Goal: Feedback & Contribution: Submit feedback/report problem

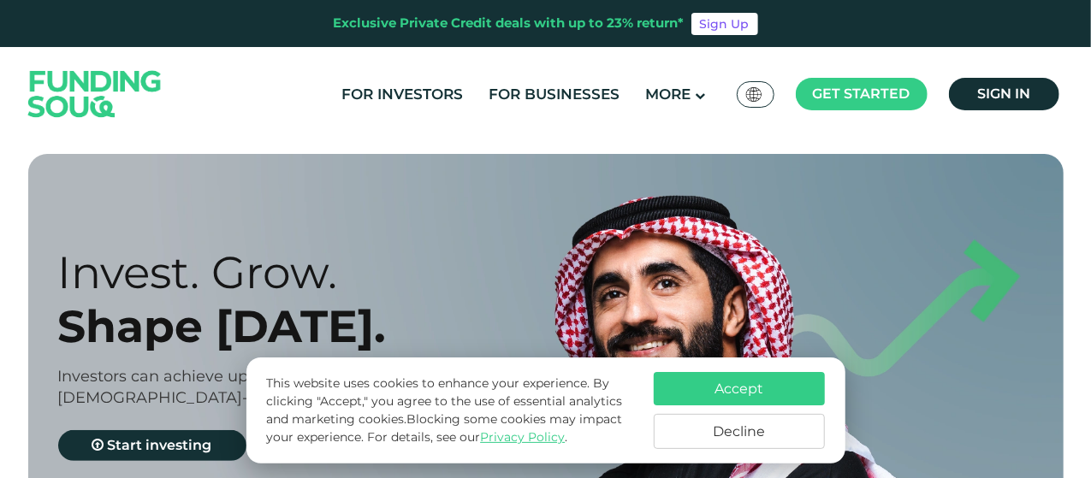
click at [766, 400] on button "Accept" at bounding box center [739, 388] width 171 height 33
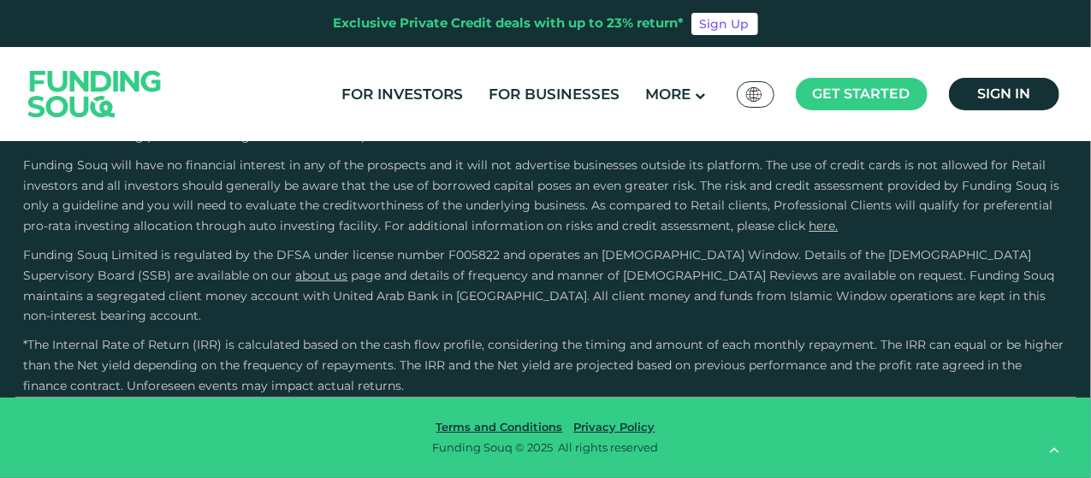
scroll to position [2653, 0]
type tc-range-slider "4"
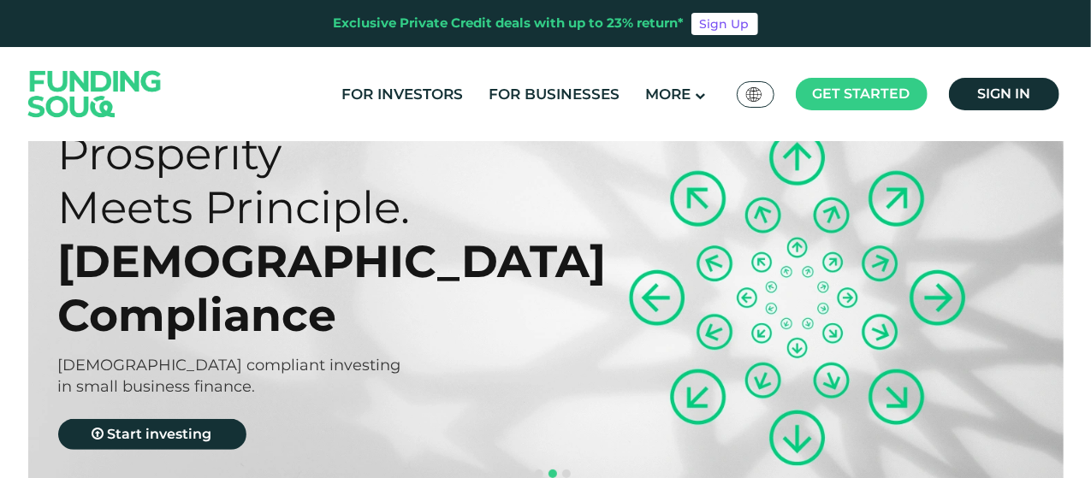
scroll to position [0, 0]
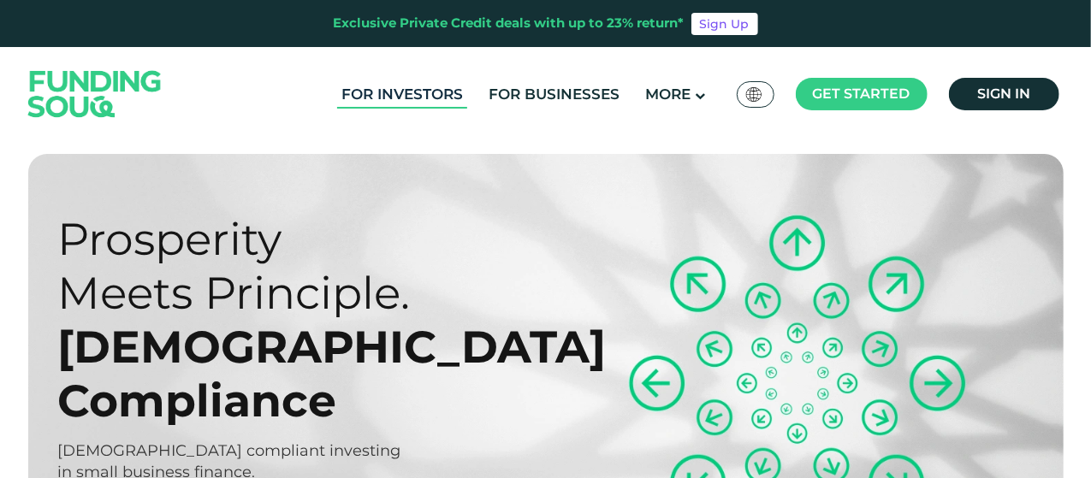
click at [406, 92] on link "For Investors" at bounding box center [402, 94] width 130 height 28
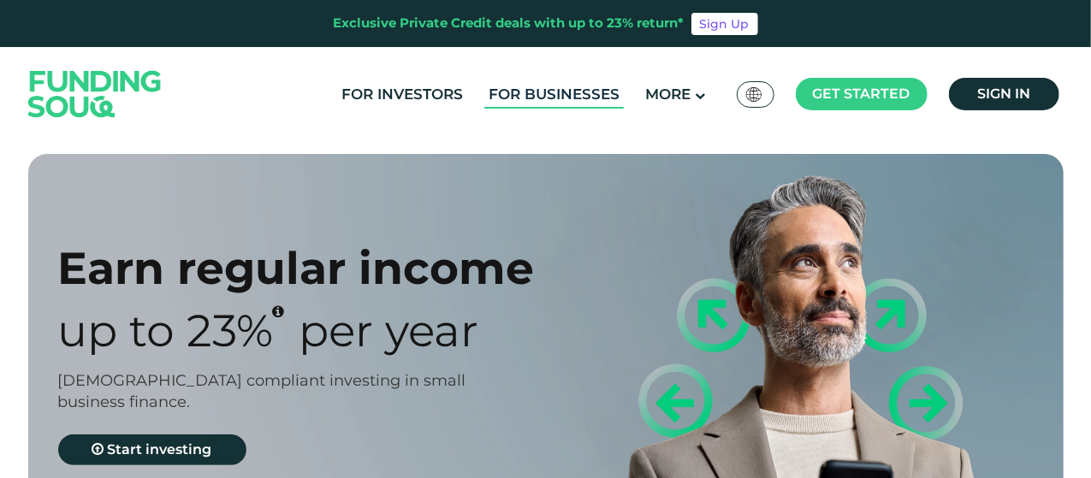
click at [568, 92] on link "For Businesses" at bounding box center [553, 94] width 139 height 28
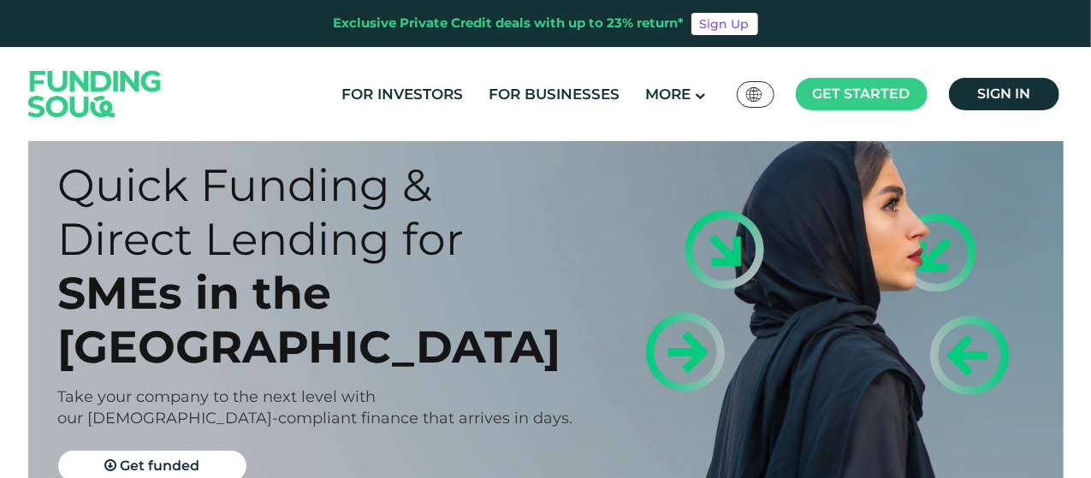
scroll to position [257, 0]
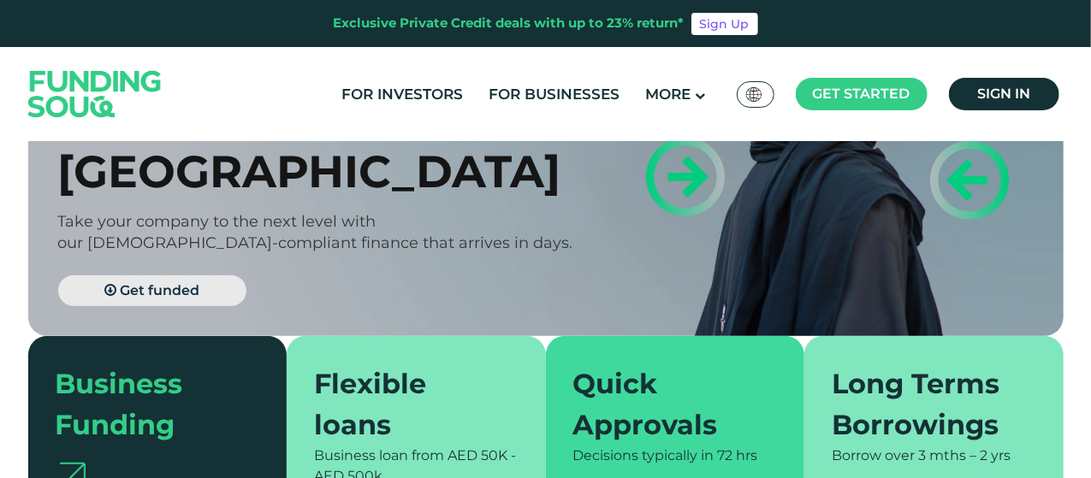
click at [172, 282] on span "Get funded" at bounding box center [160, 290] width 80 height 16
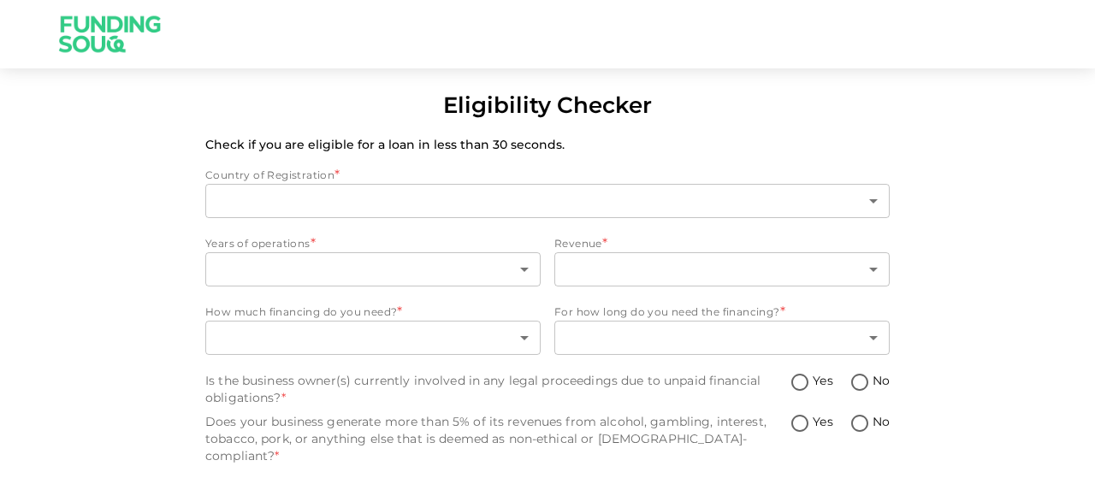
type input "1"
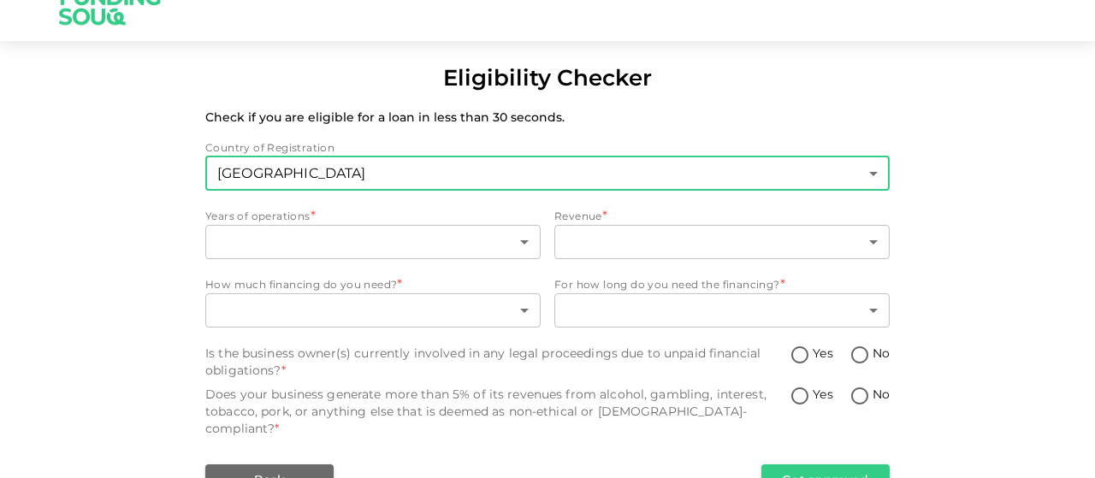
click at [522, 274] on div "Country of Registration United Arab Emirates 1 ​ Years of operations * ​ ​ Reve…" at bounding box center [547, 317] width 685 height 356
click at [515, 271] on div "Country of Registration United Arab Emirates 1 ​ Years of operations * ​ ​ Reve…" at bounding box center [547, 317] width 685 height 356
click at [364, 266] on div "Country of Registration United Arab Emirates 1 ​ Years of operations * ​ ​ Reve…" at bounding box center [547, 317] width 685 height 356
click at [361, 266] on div "Country of Registration United Arab Emirates 1 ​ Years of operations * ​ ​ Reve…" at bounding box center [547, 317] width 685 height 356
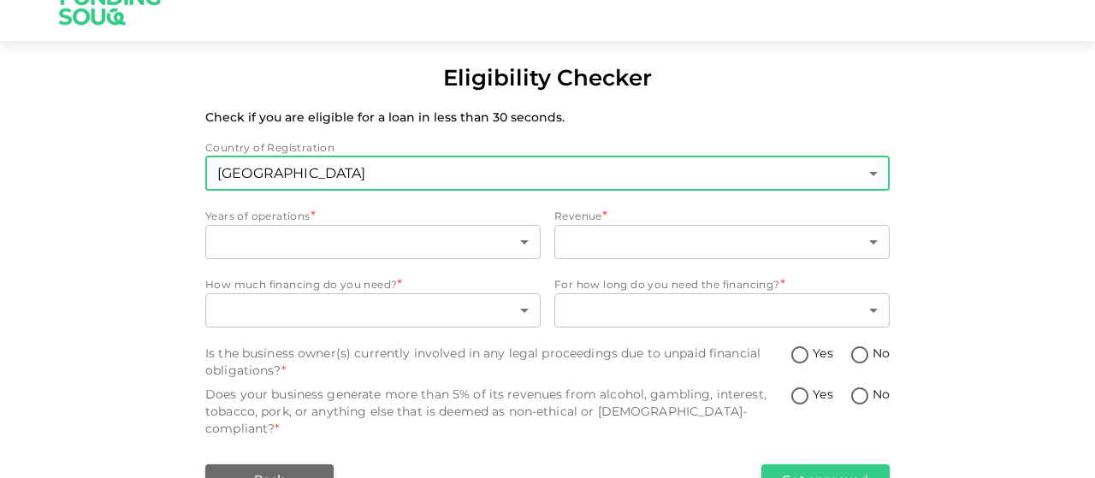
click at [947, 268] on div "Eligibility Checker Check if you are eligible for a loan in less than 30 second…" at bounding box center [547, 279] width 1095 height 434
click at [337, 188] on body "Eligibility Checker Check if you are eligible for a loan in less than 30 second…" at bounding box center [547, 239] width 1095 height 478
click at [584, 276] on div at bounding box center [547, 239] width 1095 height 478
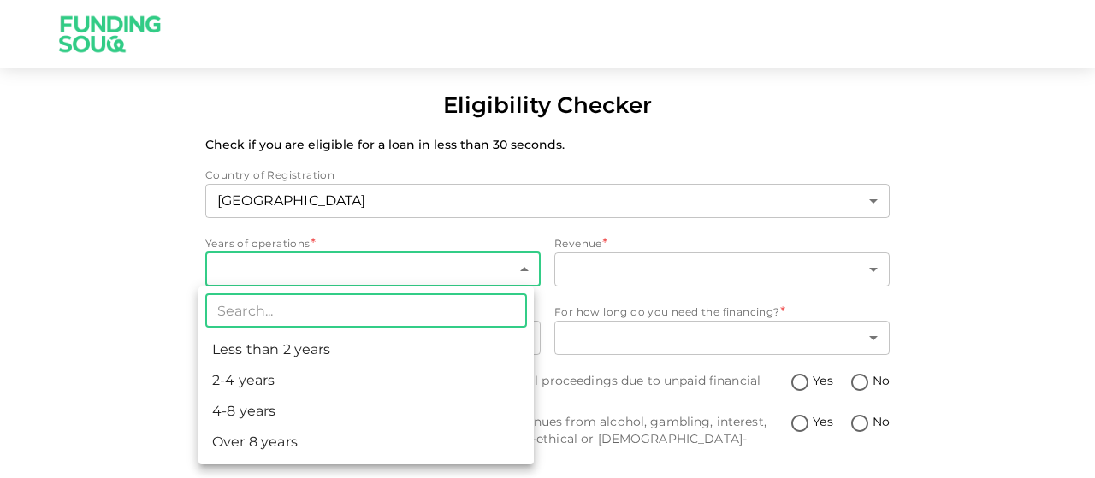
click at [435, 274] on body "Eligibility Checker Check if you are eligible for a loan in less than 30 second…" at bounding box center [547, 239] width 1095 height 478
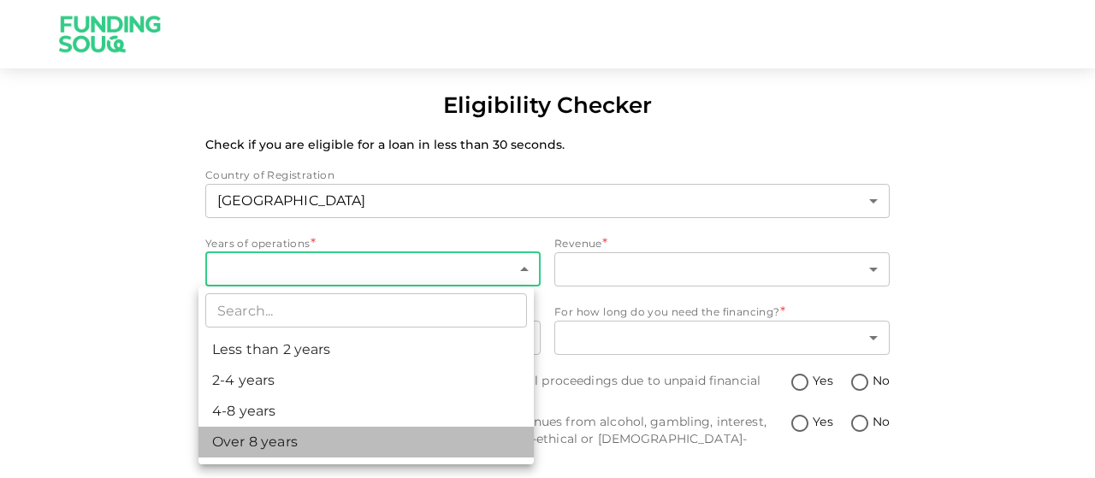
click at [263, 434] on li "Over 8 years" at bounding box center [366, 442] width 335 height 31
type input "4"
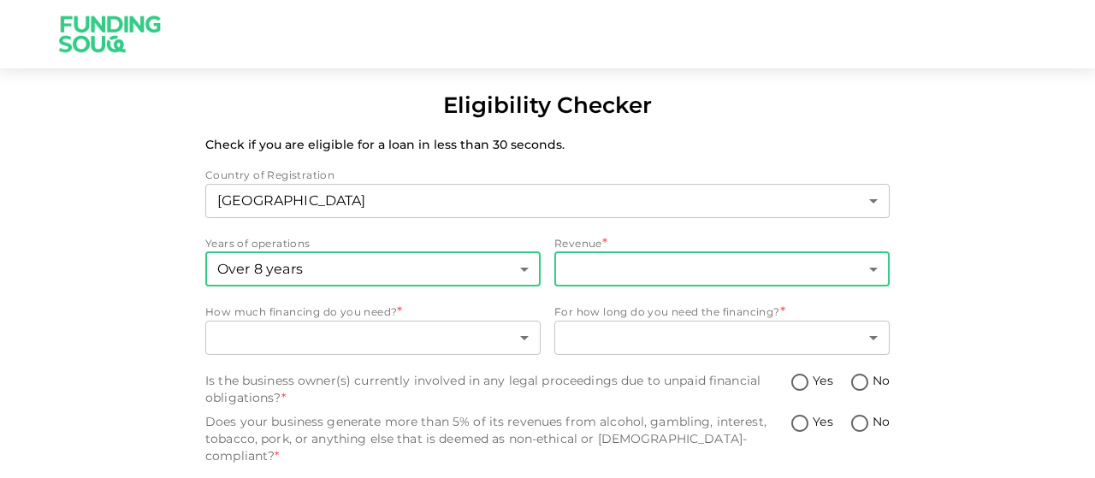
click at [763, 271] on body "Eligibility Checker Check if you are eligible for a loan in less than 30 second…" at bounding box center [547, 239] width 1095 height 478
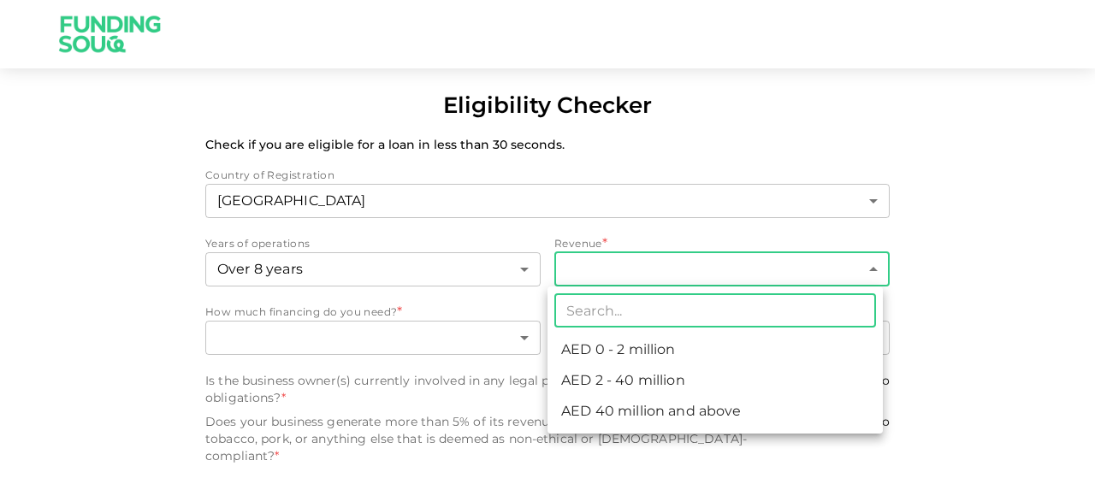
click at [663, 383] on li "AED 2 - 40 million" at bounding box center [715, 380] width 335 height 31
type input "2"
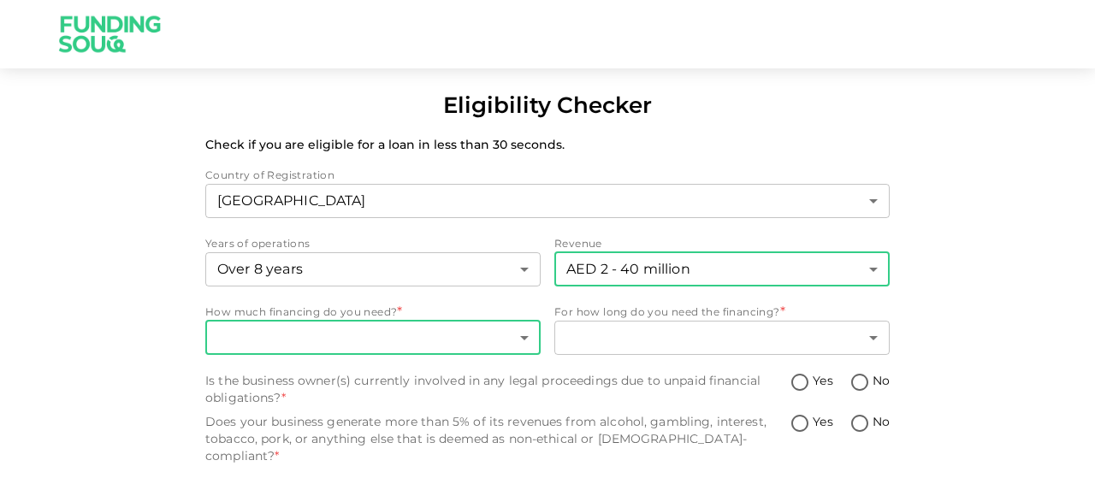
click at [312, 347] on body "Eligibility Checker Check if you are eligible for a loan in less than 30 second…" at bounding box center [547, 239] width 1095 height 478
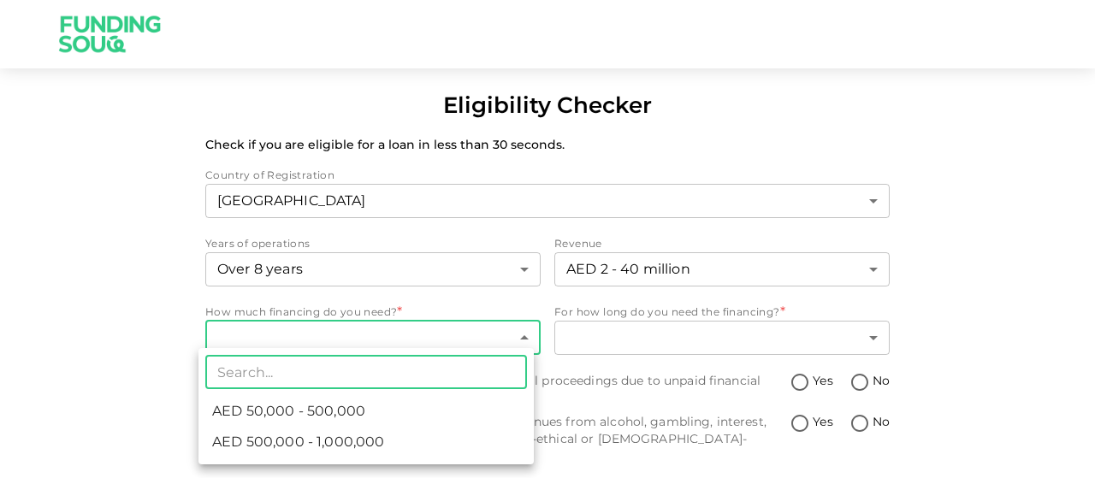
click at [324, 443] on span "AED 500,000 - 1,000,000" at bounding box center [298, 442] width 172 height 21
type input "2"
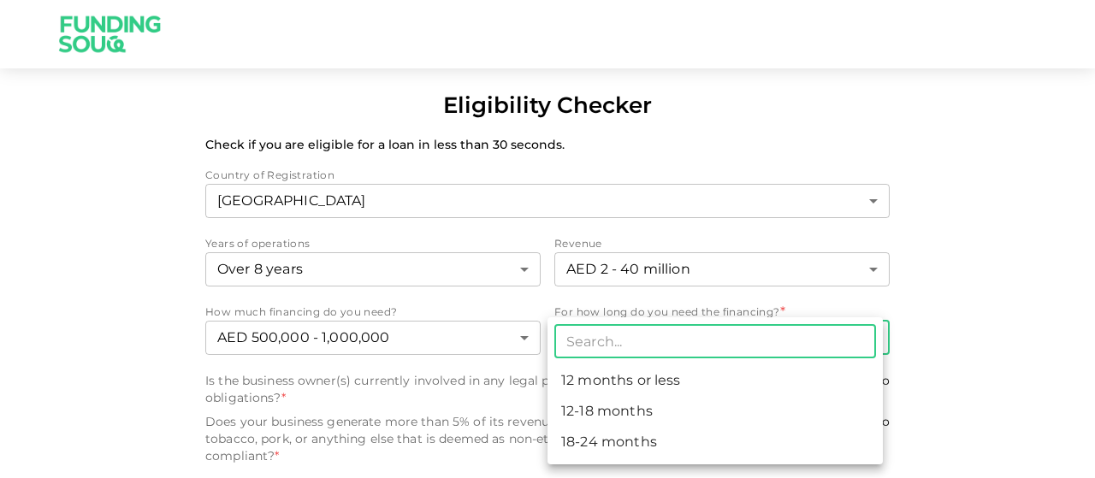
click at [664, 345] on body "Eligibility Checker Check if you are eligible for a loan in less than 30 second…" at bounding box center [547, 239] width 1095 height 478
click at [635, 441] on li "18-24 months" at bounding box center [715, 442] width 335 height 31
type input "3"
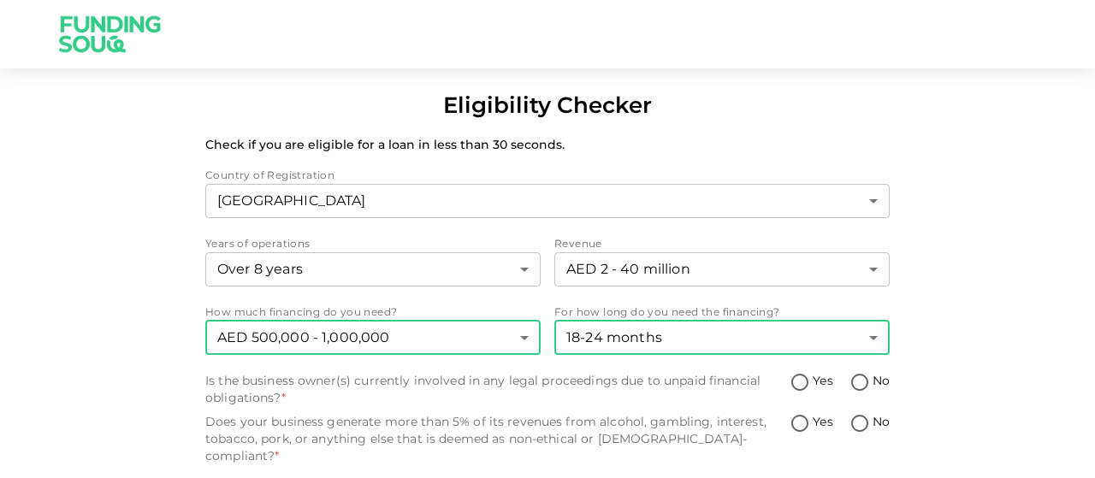
scroll to position [27, 0]
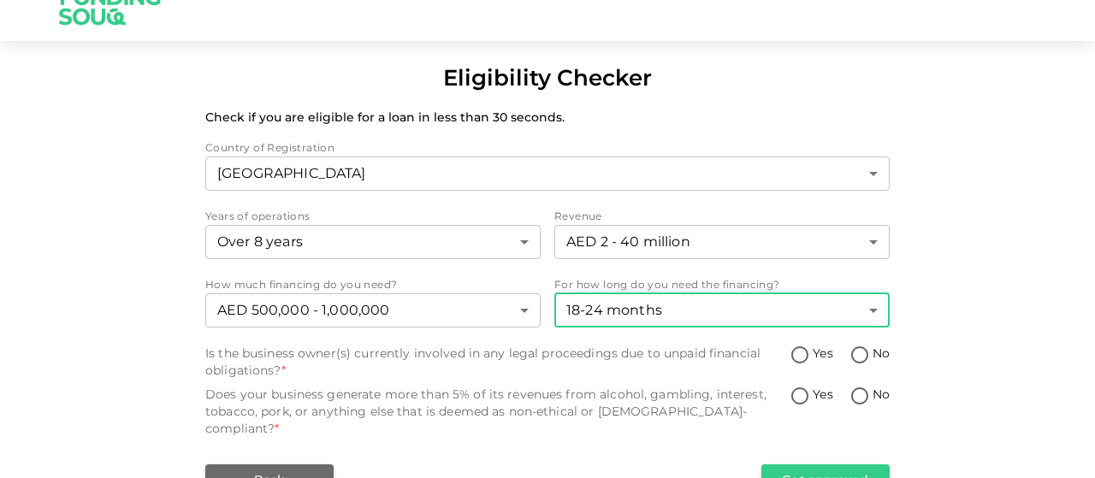
click at [854, 352] on input "No" at bounding box center [860, 356] width 26 height 23
radio input "true"
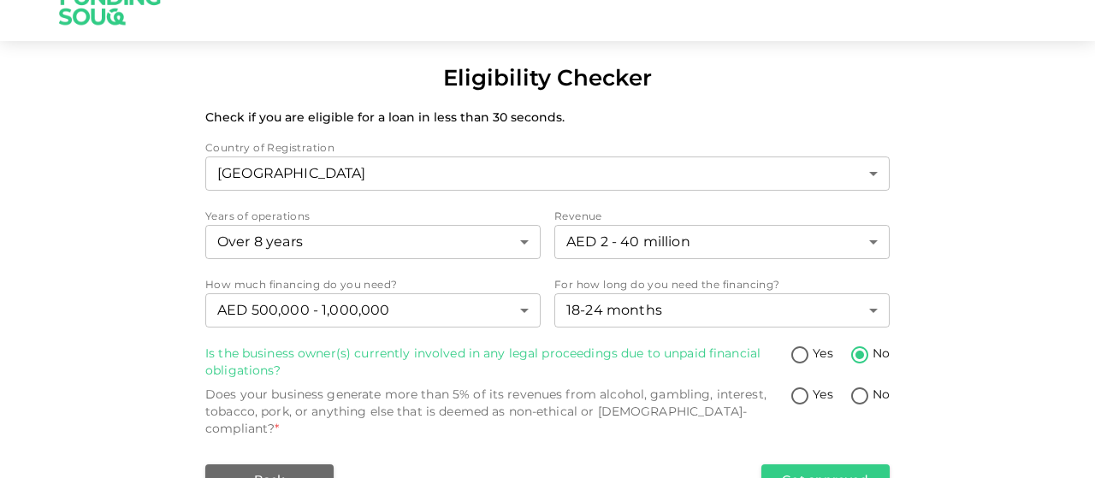
click at [851, 396] on input "No" at bounding box center [860, 397] width 26 height 23
radio input "true"
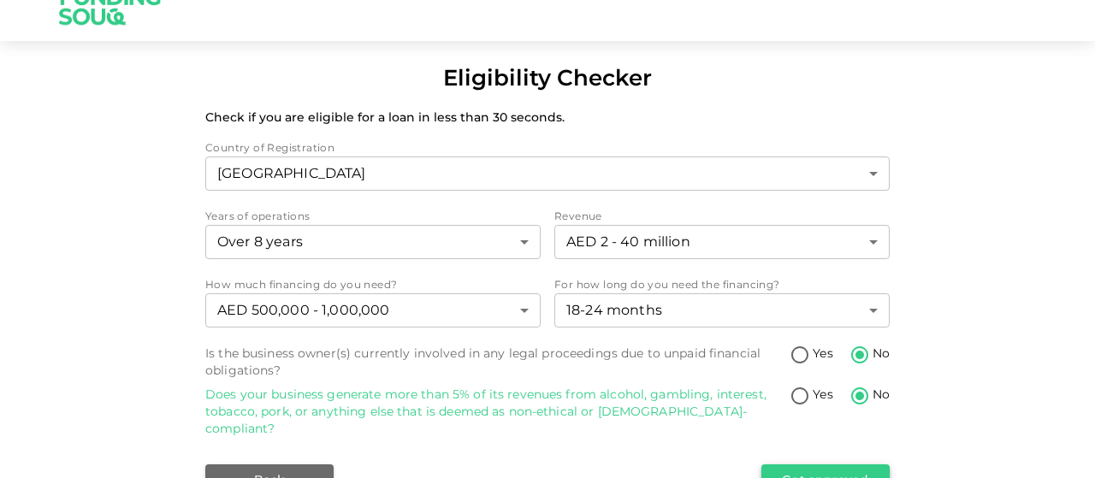
click at [833, 469] on button "Get approved" at bounding box center [826, 480] width 128 height 31
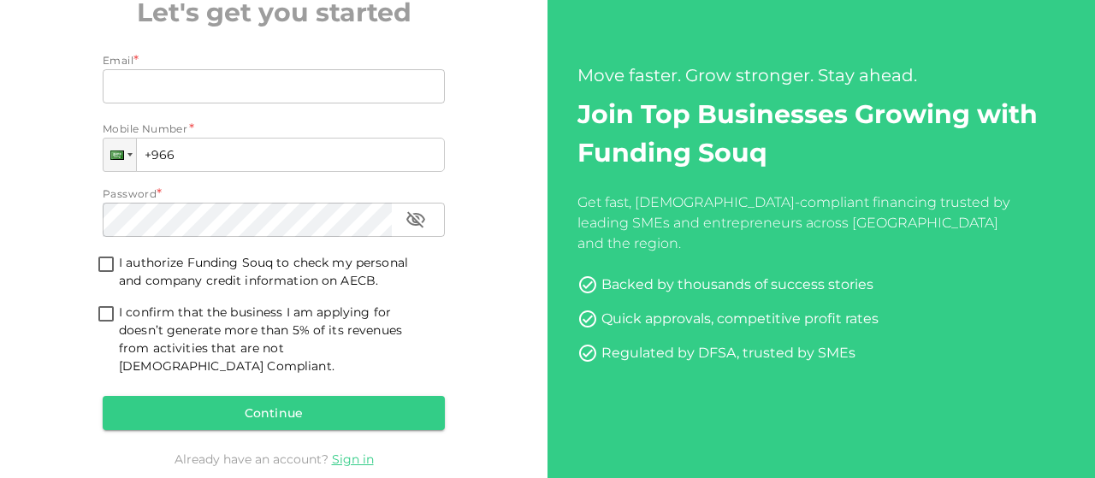
scroll to position [77, 0]
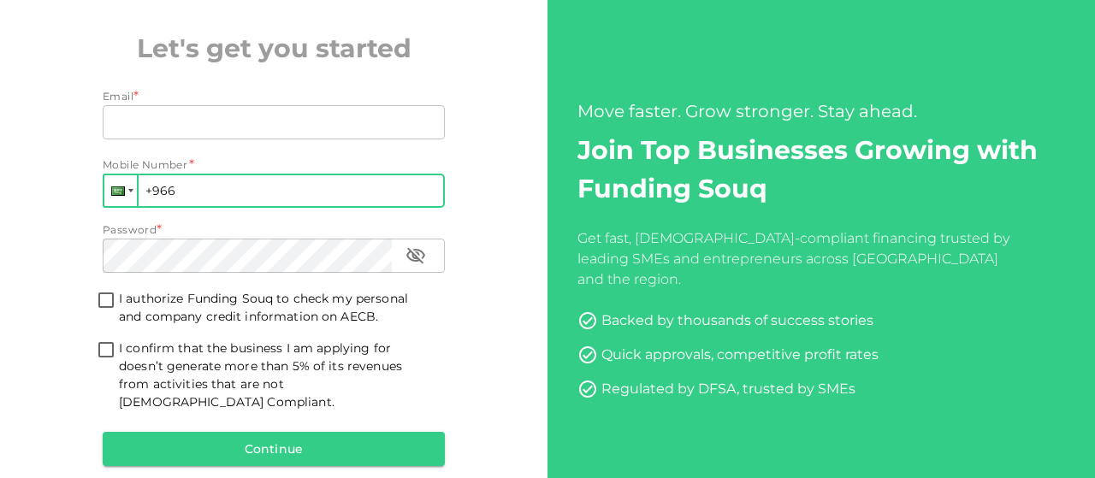
click at [128, 184] on div at bounding box center [120, 190] width 33 height 31
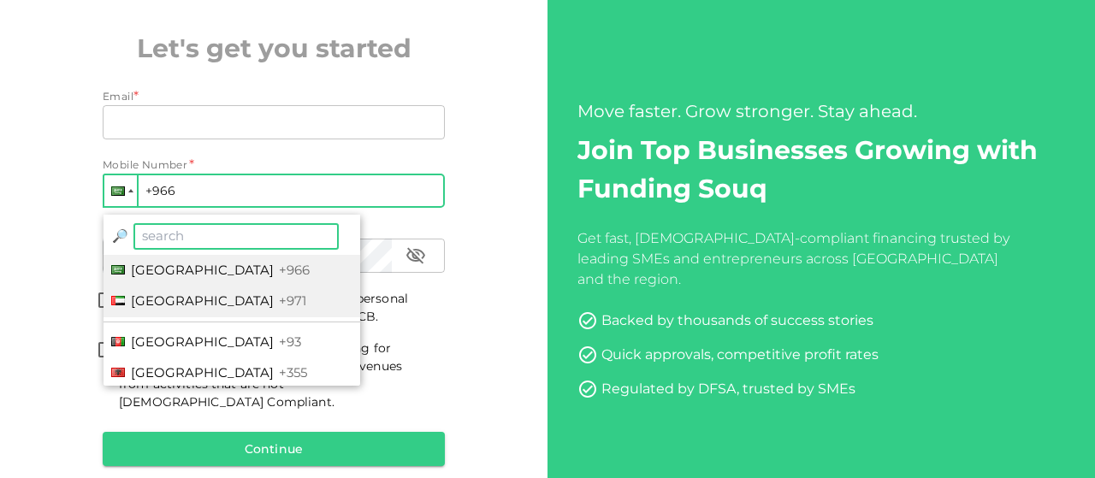
click at [145, 295] on span "United Arab Emirates" at bounding box center [202, 301] width 143 height 16
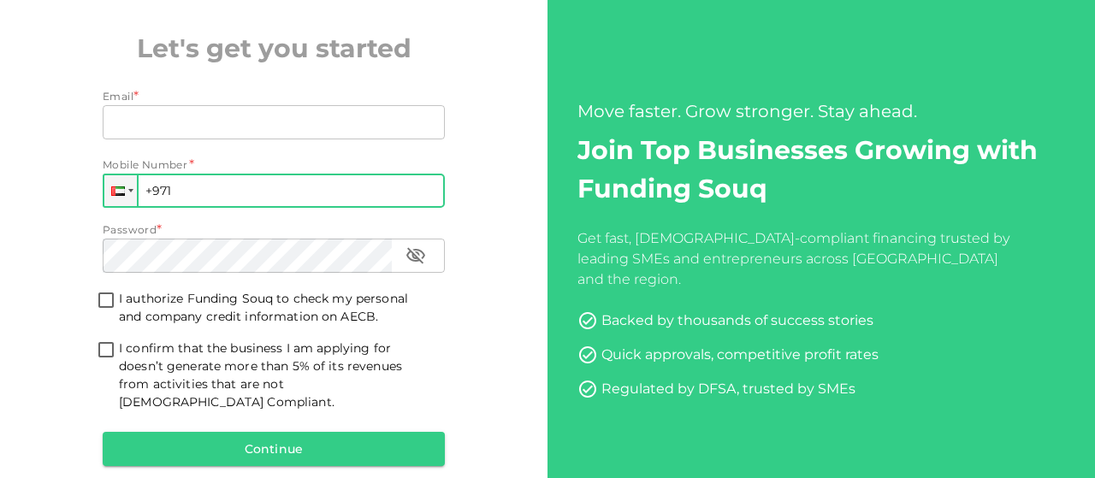
click at [198, 194] on input "+971" at bounding box center [274, 191] width 342 height 34
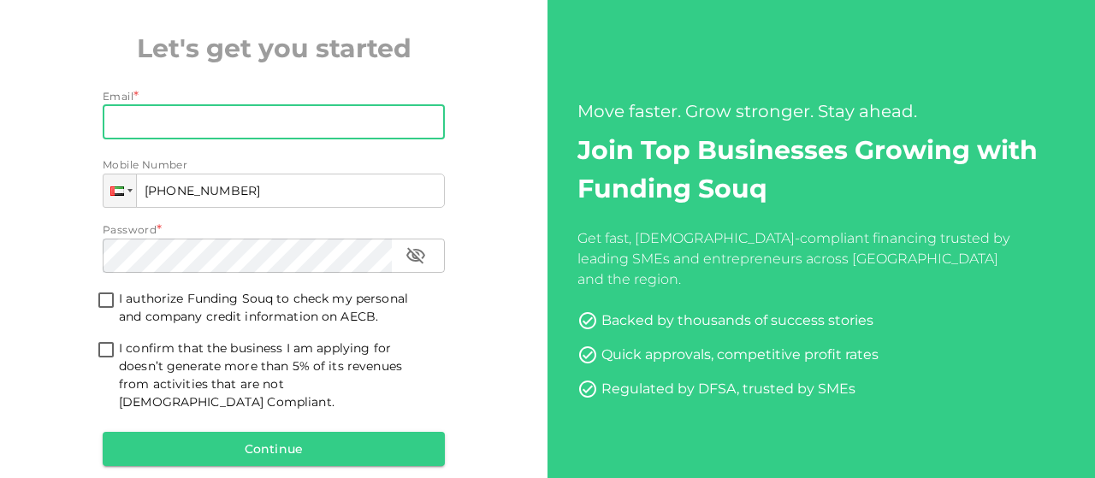
type input "+971 508 783 430"
click at [218, 117] on input "Email" at bounding box center [264, 122] width 323 height 34
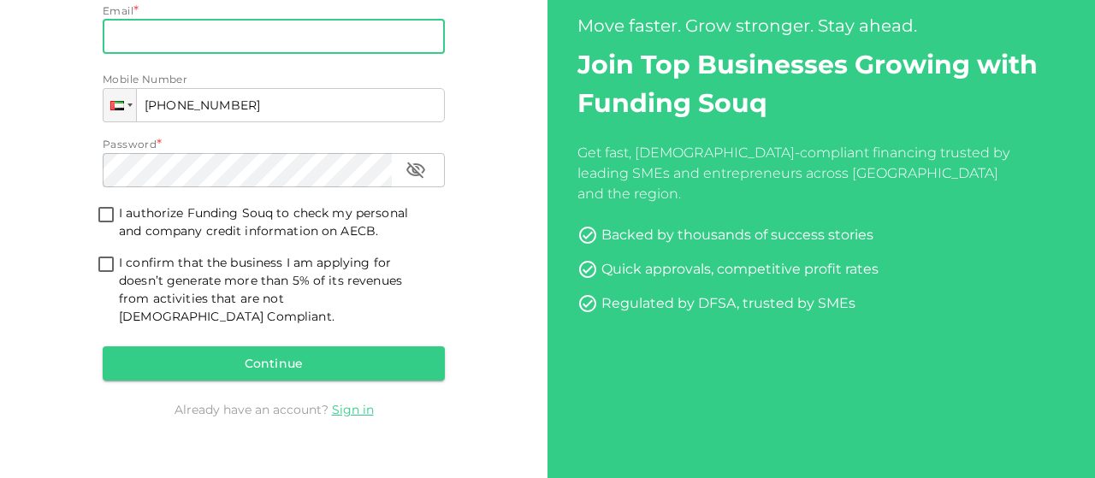
type input "soheil.mistry@gmail.com"
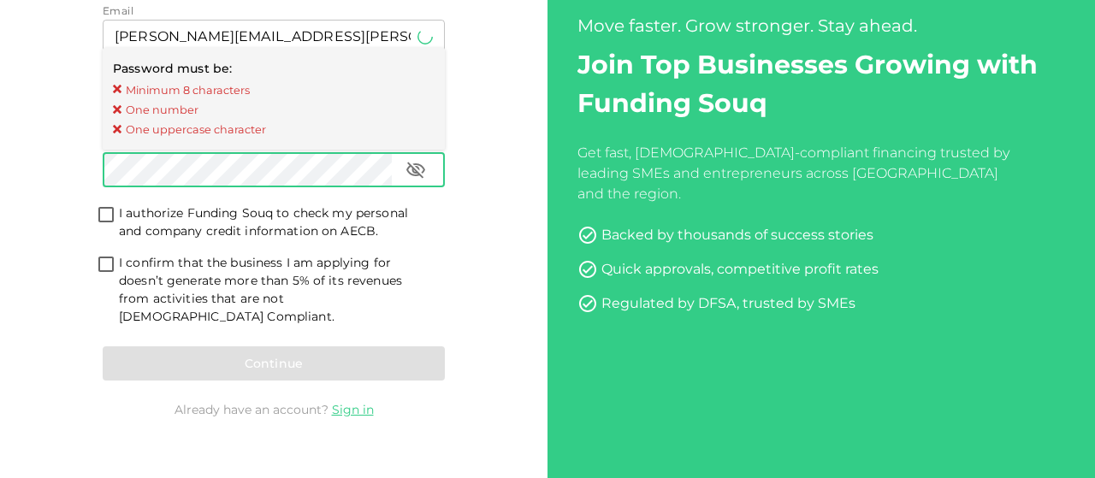
scroll to position [171, 0]
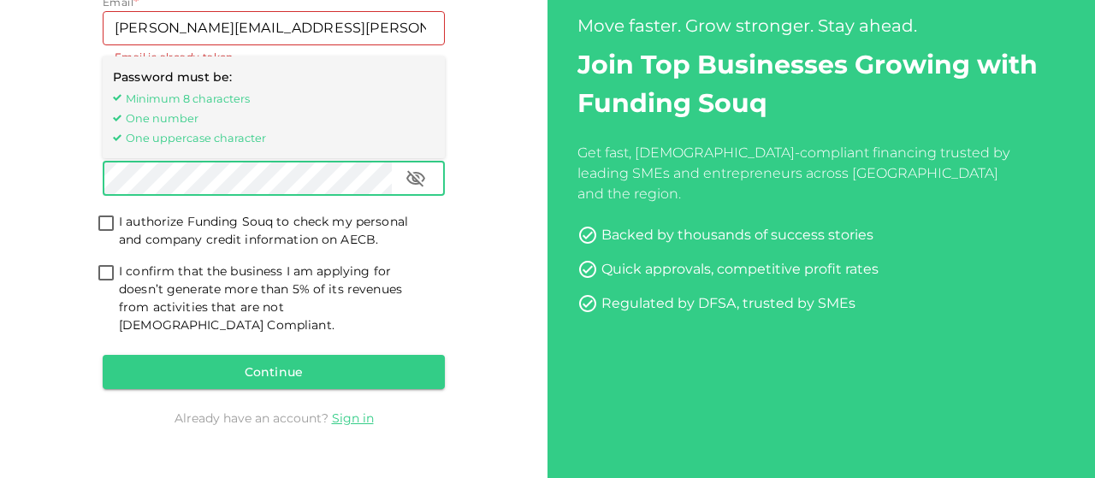
click at [113, 228] on input "I authorize Funding Souq to check my personal and company credit information on…" at bounding box center [106, 224] width 26 height 23
checkbox input "true"
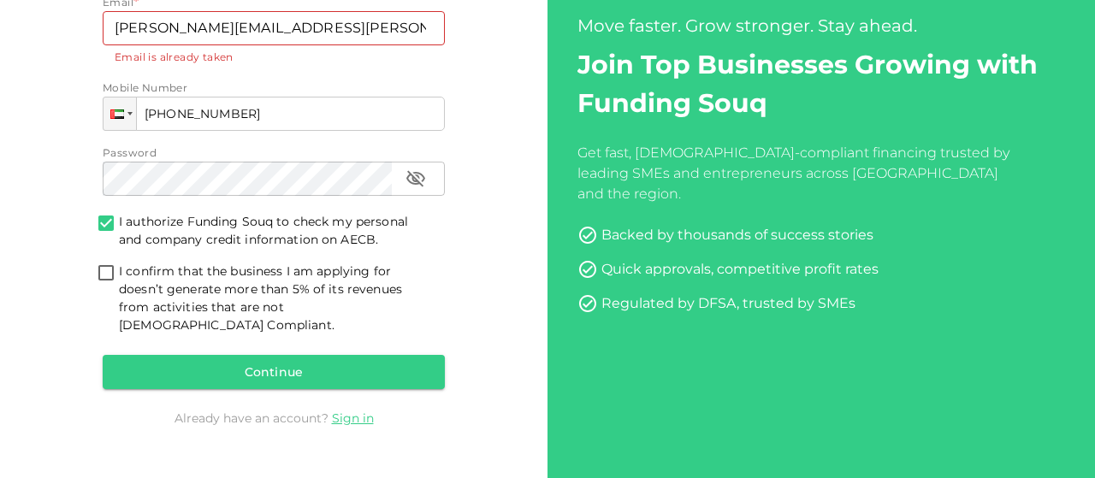
click at [103, 276] on input "I confirm that the business I am applying for doesn’t generate more than 5% of …" at bounding box center [106, 274] width 26 height 23
checkbox input "true"
click at [347, 355] on button "Continue" at bounding box center [274, 372] width 342 height 34
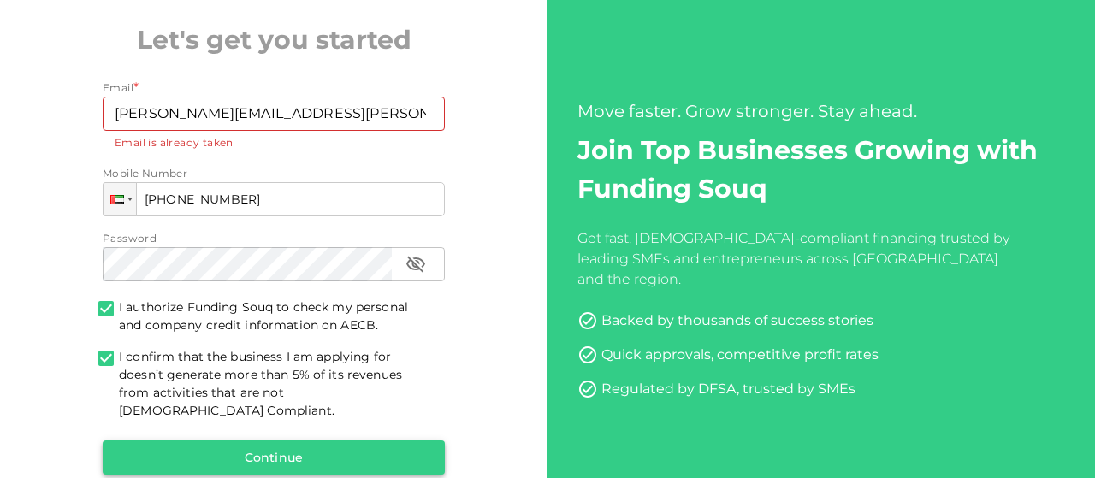
scroll to position [0, 0]
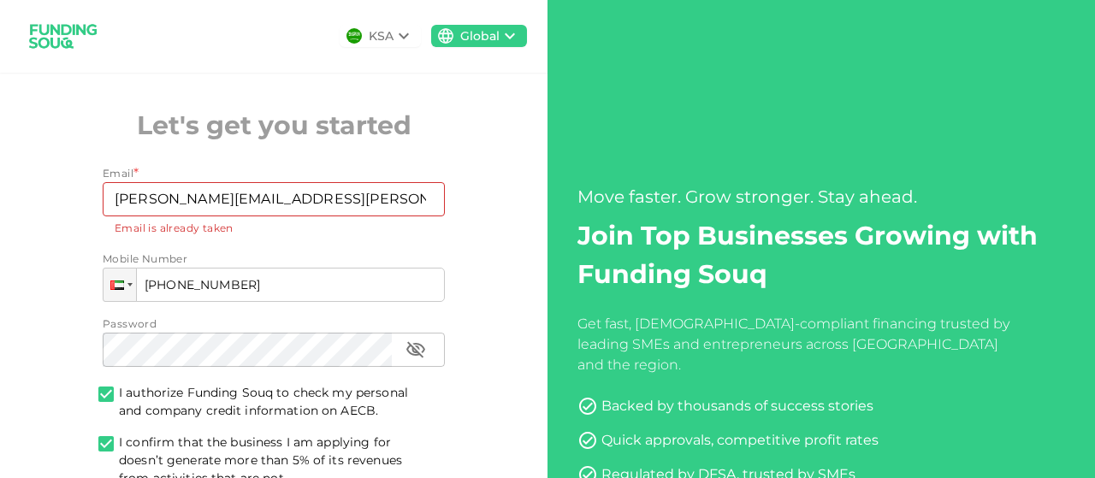
click at [404, 33] on icon at bounding box center [404, 36] width 21 height 21
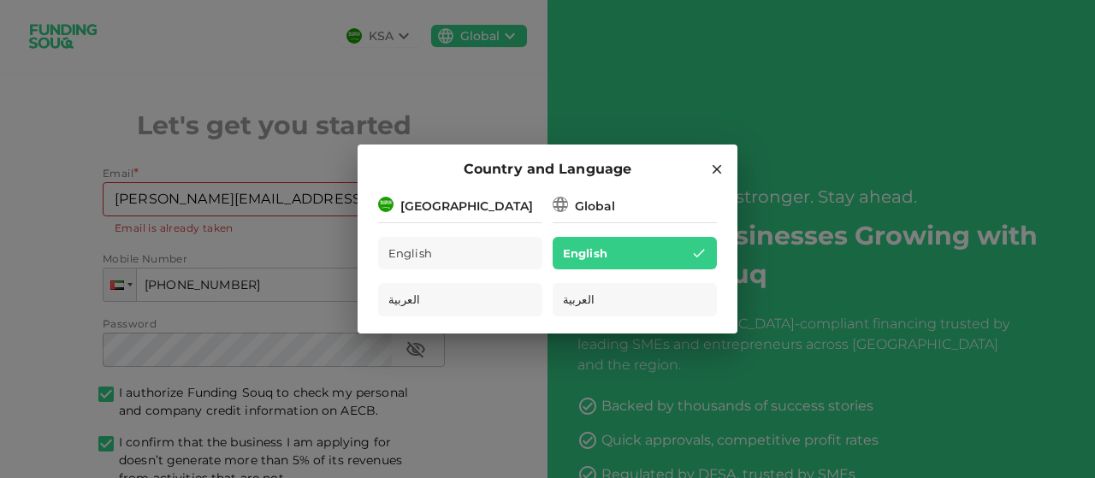
click at [476, 208] on div "[GEOGRAPHIC_DATA]" at bounding box center [466, 207] width 133 height 18
click at [459, 211] on div "[GEOGRAPHIC_DATA]" at bounding box center [466, 207] width 133 height 18
click at [628, 205] on div "Global" at bounding box center [635, 204] width 164 height 21
click at [571, 208] on div "Global" at bounding box center [635, 204] width 164 height 21
click at [581, 208] on div "Global" at bounding box center [595, 207] width 40 height 18
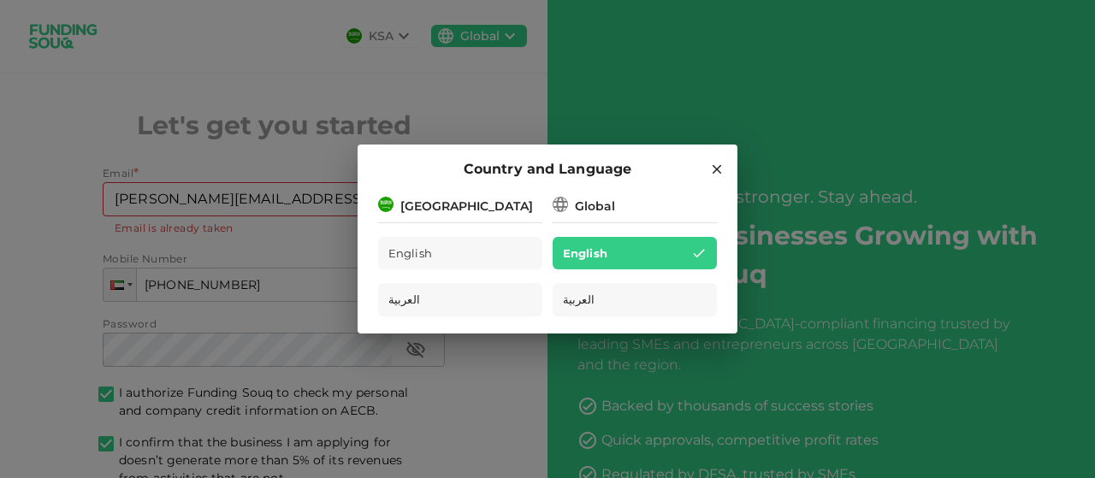
click at [585, 208] on div "Global" at bounding box center [595, 207] width 40 height 18
click at [716, 171] on icon at bounding box center [716, 169] width 15 height 15
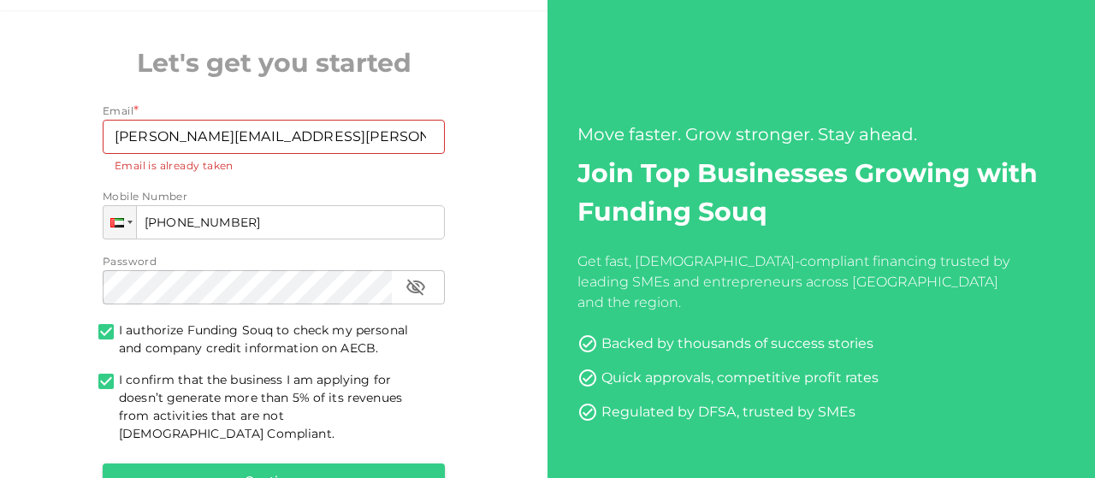
scroll to position [180, 0]
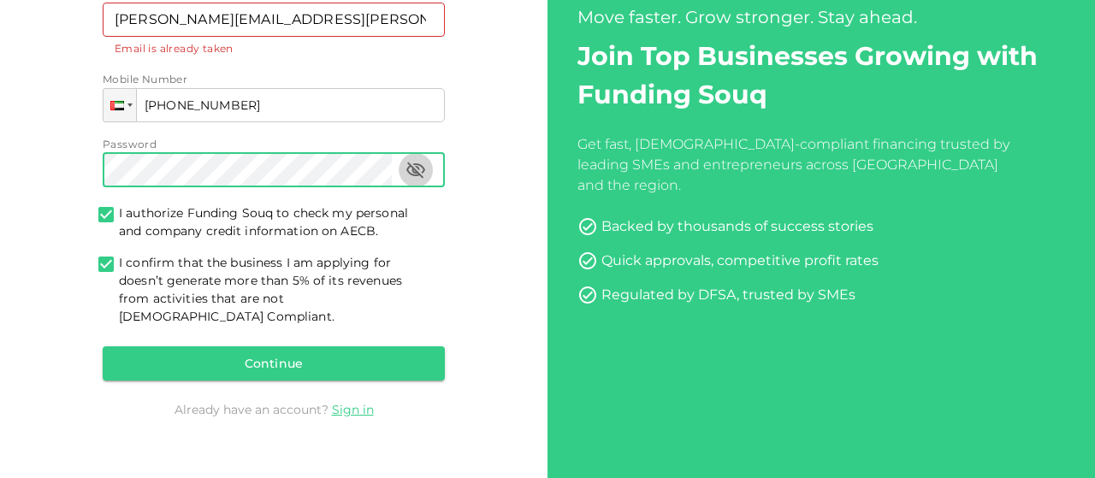
click at [406, 176] on icon "button" at bounding box center [416, 170] width 21 height 21
click at [407, 173] on icon "button" at bounding box center [415, 169] width 19 height 13
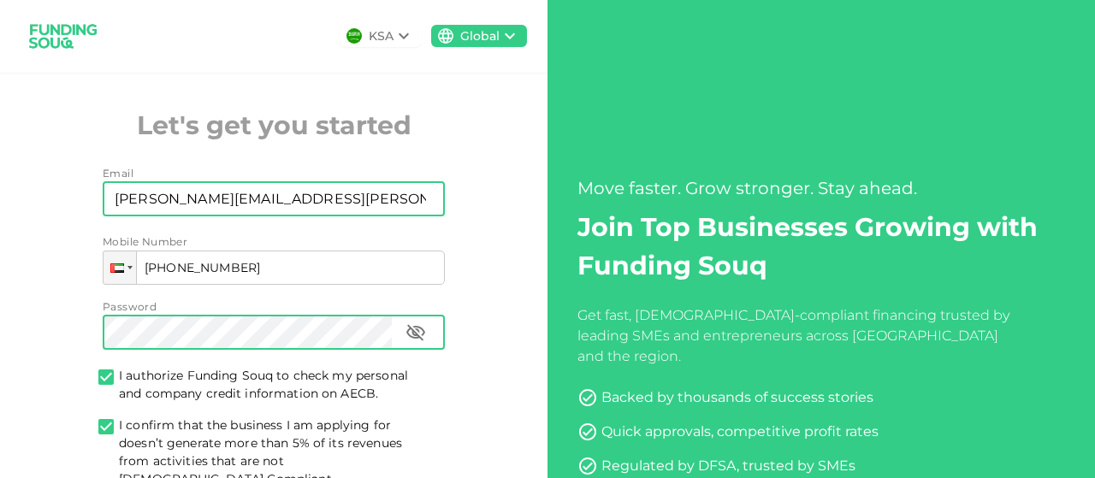
drag, startPoint x: 300, startPoint y: 201, endPoint x: 3, endPoint y: 211, distance: 297.9
click at [3, 211] on div "KSA Global Let's get you started Email Email soheil.mistry@gmail.com Email Mobi…" at bounding box center [274, 316] width 548 height 632
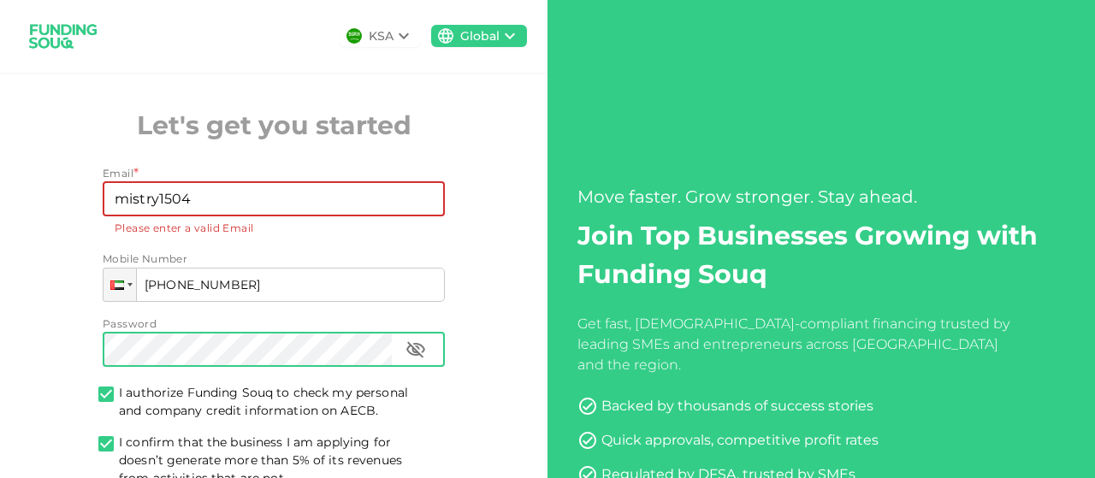
type input "mistry1504"
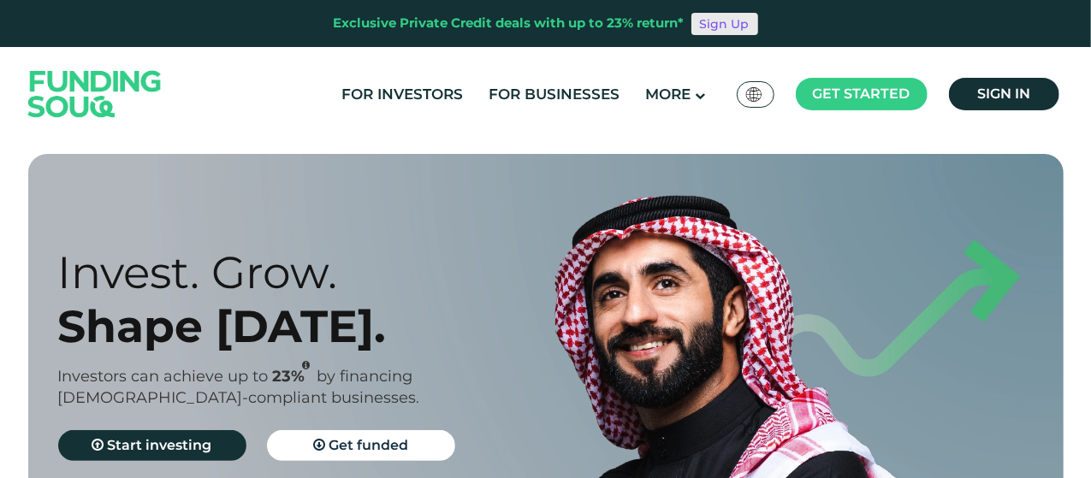
click at [729, 23] on link "Sign Up" at bounding box center [724, 24] width 67 height 22
click at [1018, 104] on link "Sign in" at bounding box center [1004, 94] width 110 height 33
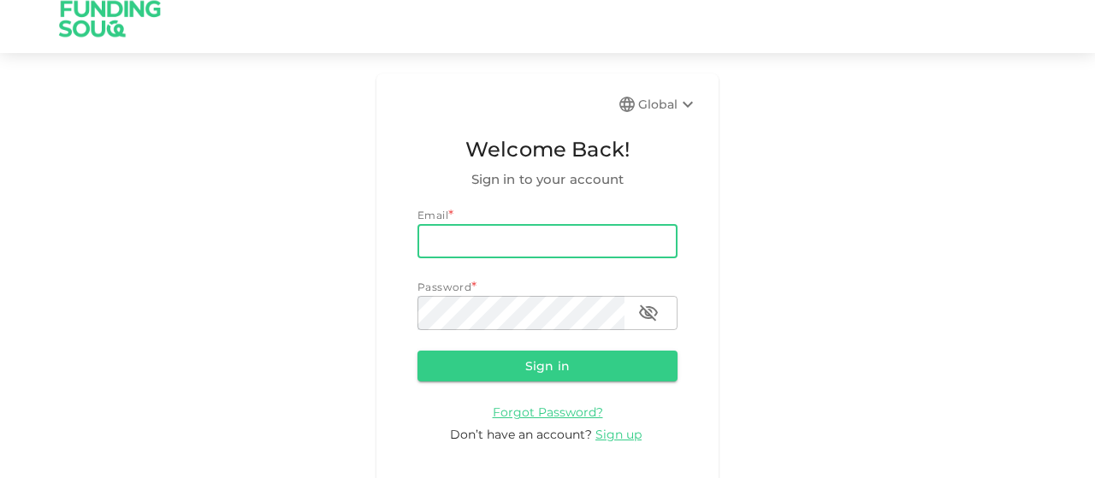
scroll to position [22, 0]
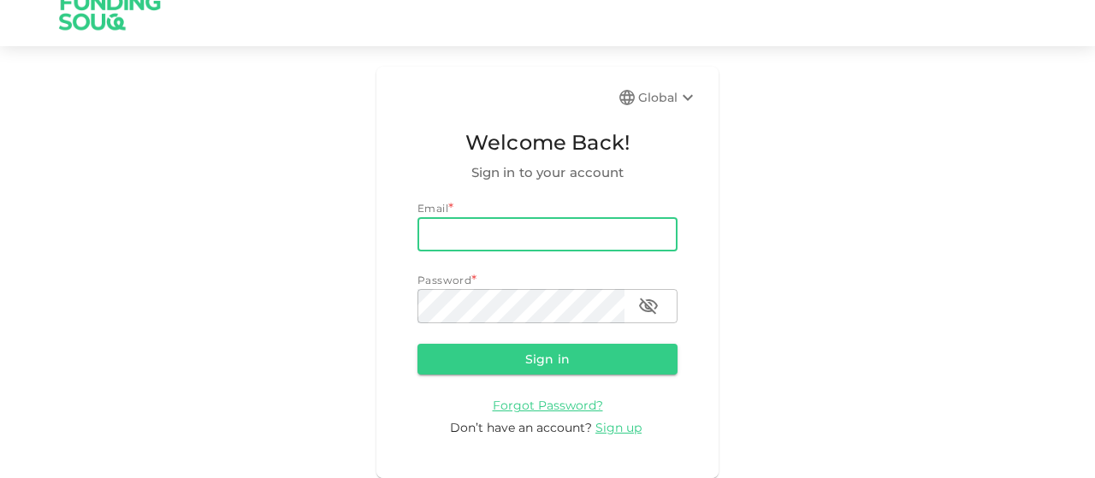
click at [480, 236] on input "email" at bounding box center [548, 234] width 260 height 34
type input "[PERSON_NAME][EMAIL_ADDRESS][PERSON_NAME][DOMAIN_NAME]"
click at [511, 405] on span "Forgot Password?" at bounding box center [548, 405] width 110 height 15
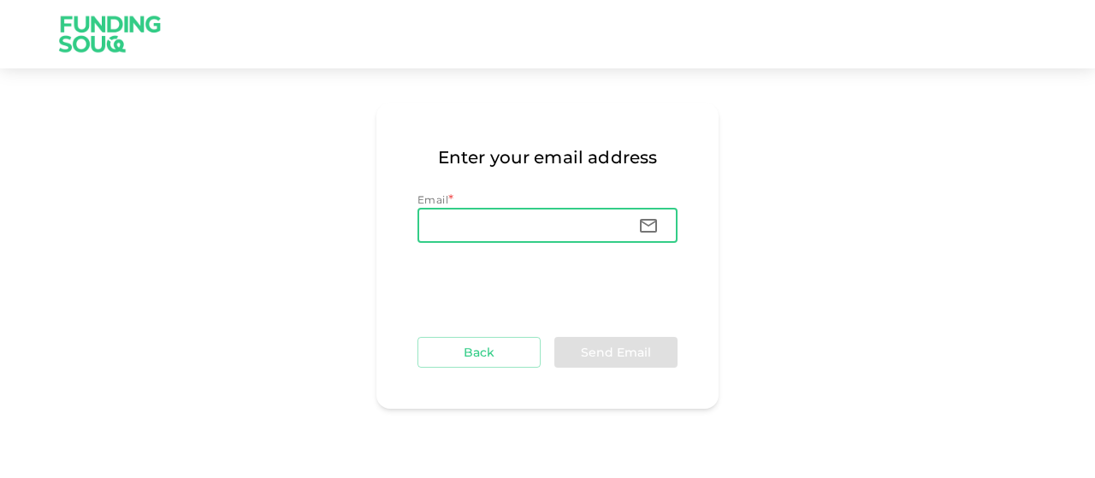
click at [466, 226] on input "Email" at bounding box center [521, 226] width 207 height 34
type input "[PERSON_NAME][EMAIL_ADDRESS][PERSON_NAME][DOMAIN_NAME]"
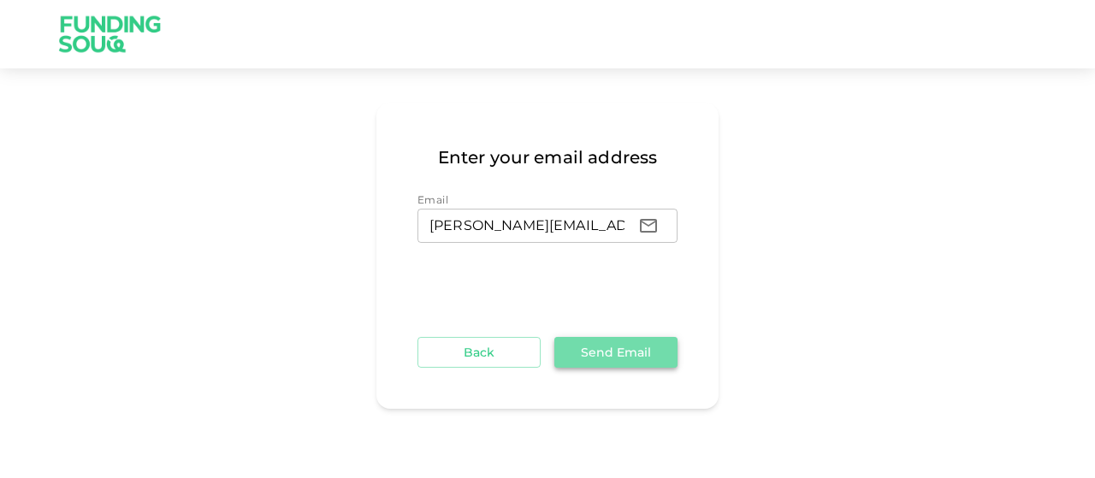
click at [582, 359] on button "Send Email" at bounding box center [616, 352] width 123 height 31
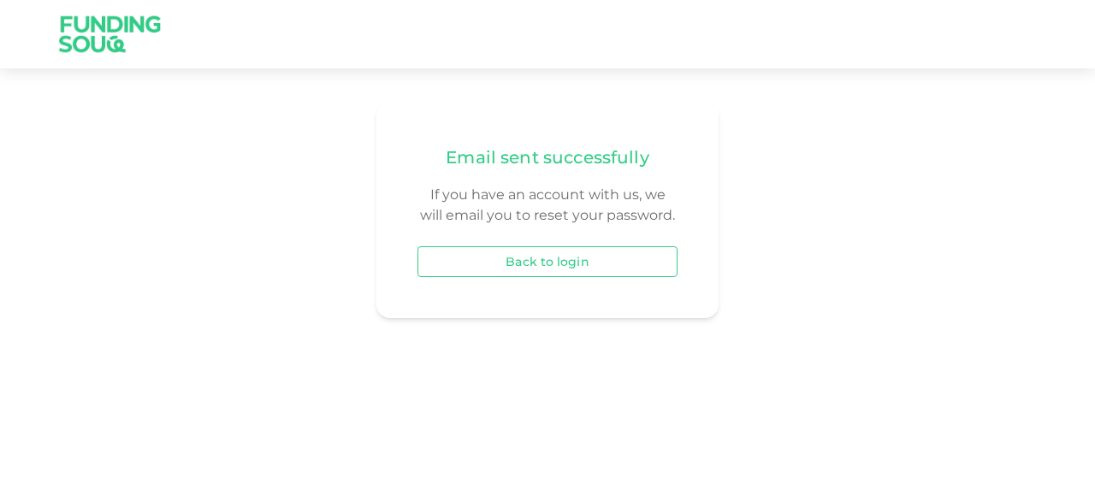
click at [532, 264] on button "Back to login" at bounding box center [548, 261] width 260 height 31
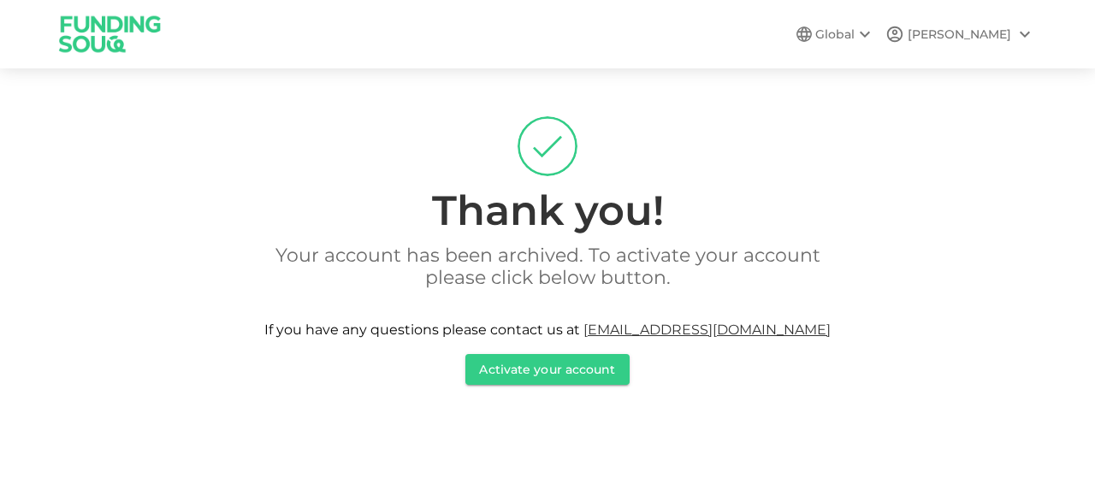
click at [1025, 37] on icon at bounding box center [1025, 35] width 10 height 6
click at [919, 76] on div "Sign Out" at bounding box center [927, 76] width 55 height 17
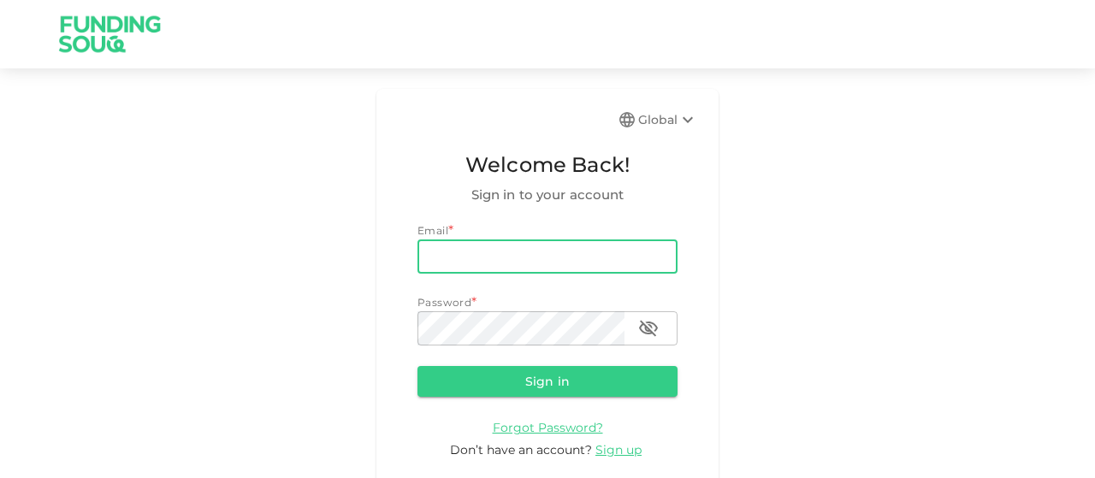
click at [466, 247] on input "email" at bounding box center [548, 257] width 260 height 34
type input "sohail@aironix.ae"
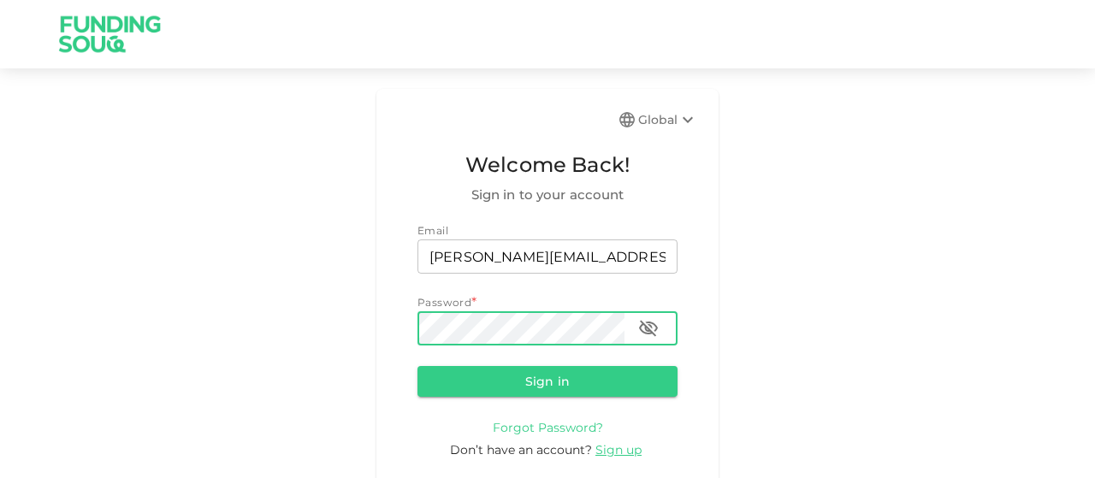
click at [534, 426] on span "Forgot Password?" at bounding box center [548, 427] width 110 height 15
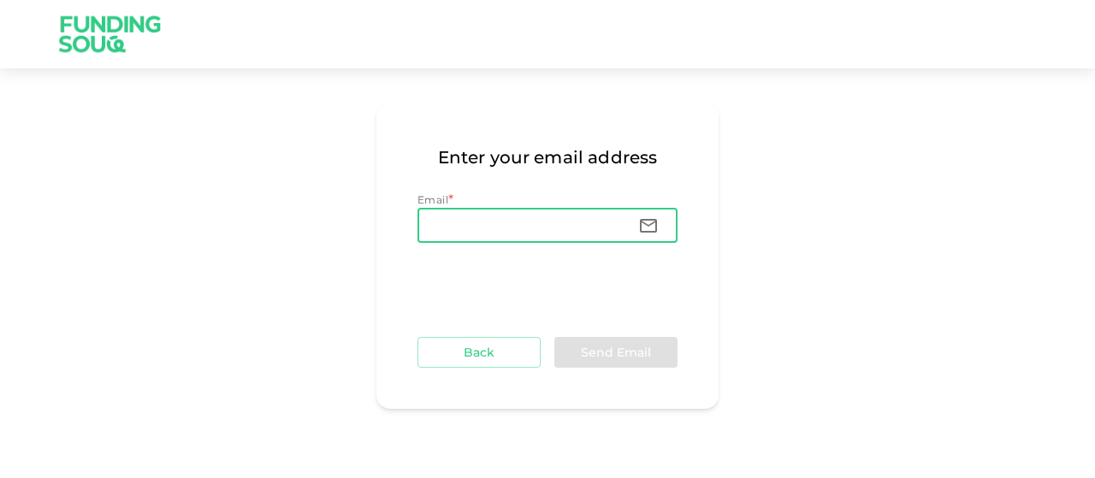
click at [467, 230] on input "Email" at bounding box center [521, 226] width 207 height 34
type input "sohail@aironix.ae"
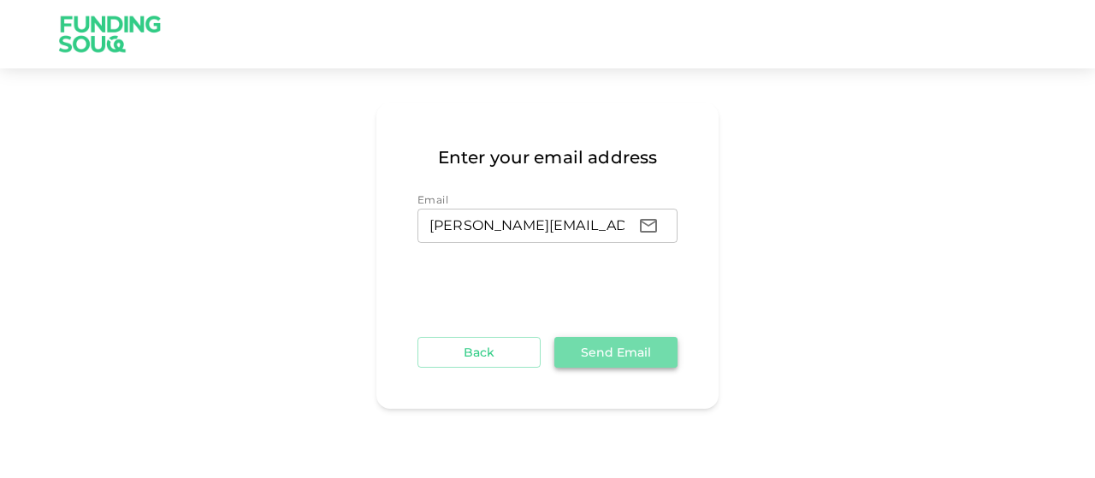
click at [568, 348] on button "Send Email" at bounding box center [616, 352] width 123 height 31
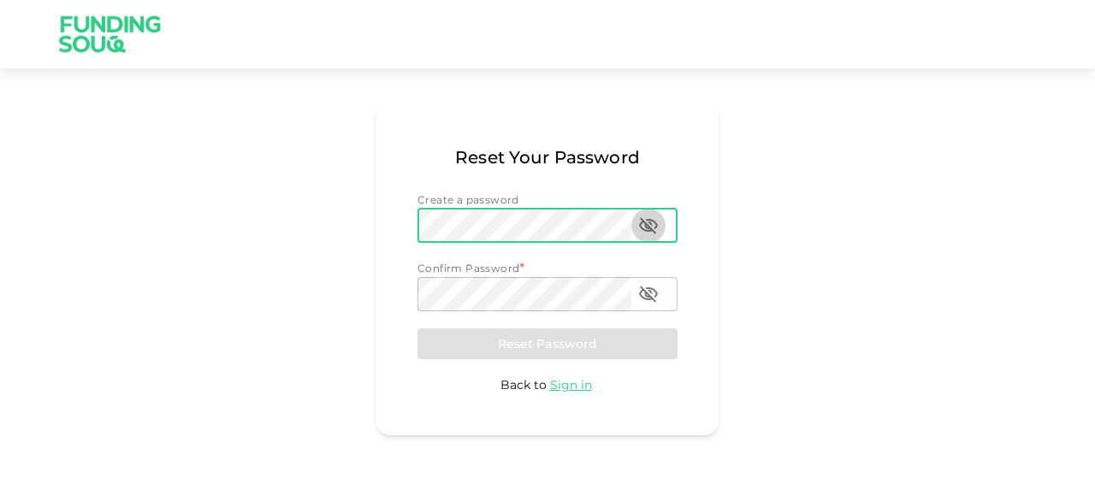
click at [647, 230] on icon "password" at bounding box center [648, 225] width 19 height 16
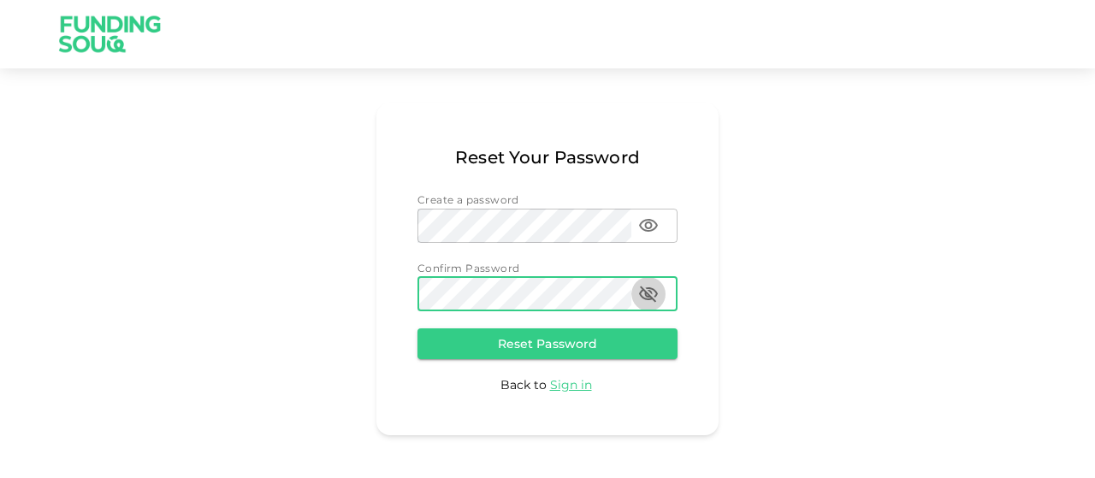
click at [652, 296] on icon "passwordConfirmation" at bounding box center [648, 294] width 21 height 21
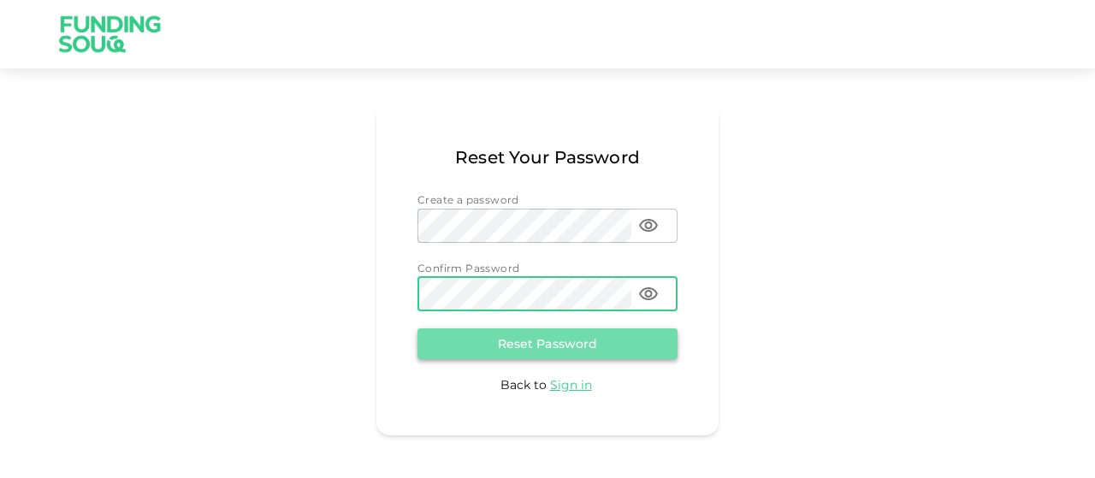
click at [618, 341] on button "Reset Password" at bounding box center [548, 344] width 260 height 31
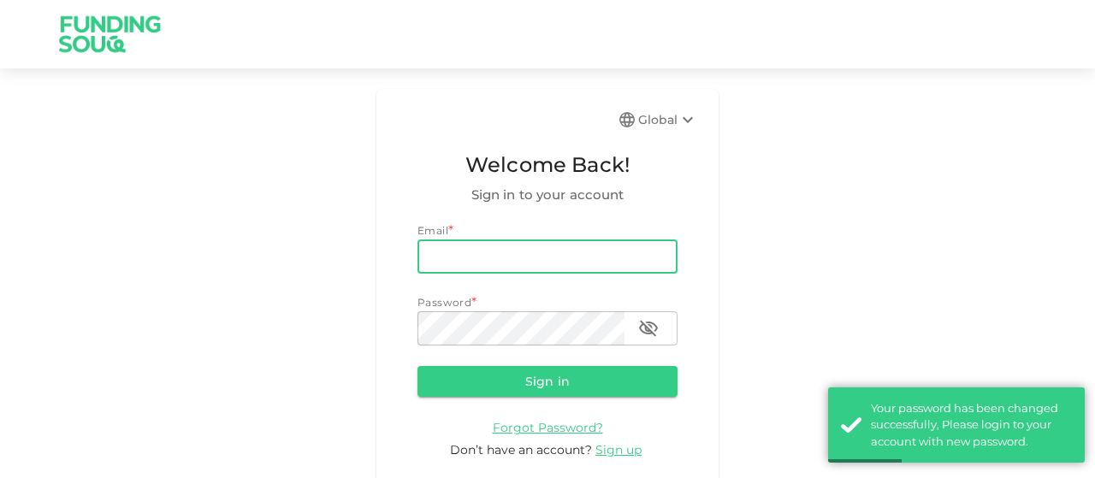
click at [496, 266] on input "email" at bounding box center [548, 257] width 260 height 34
type input "[PERSON_NAME][EMAIL_ADDRESS][PERSON_NAME][DOMAIN_NAME]"
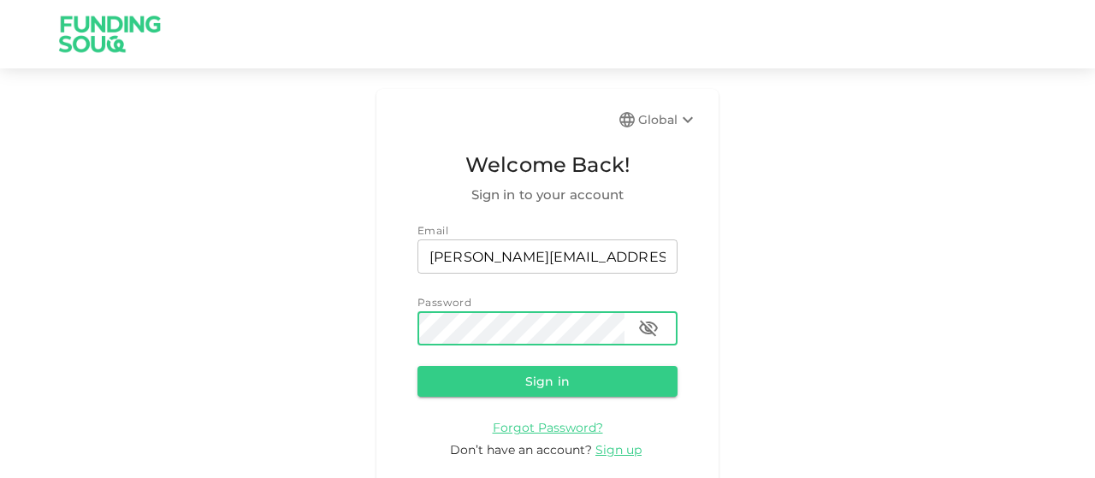
click at [644, 330] on icon "button" at bounding box center [648, 329] width 19 height 16
click at [615, 376] on button "Sign in" at bounding box center [548, 381] width 260 height 31
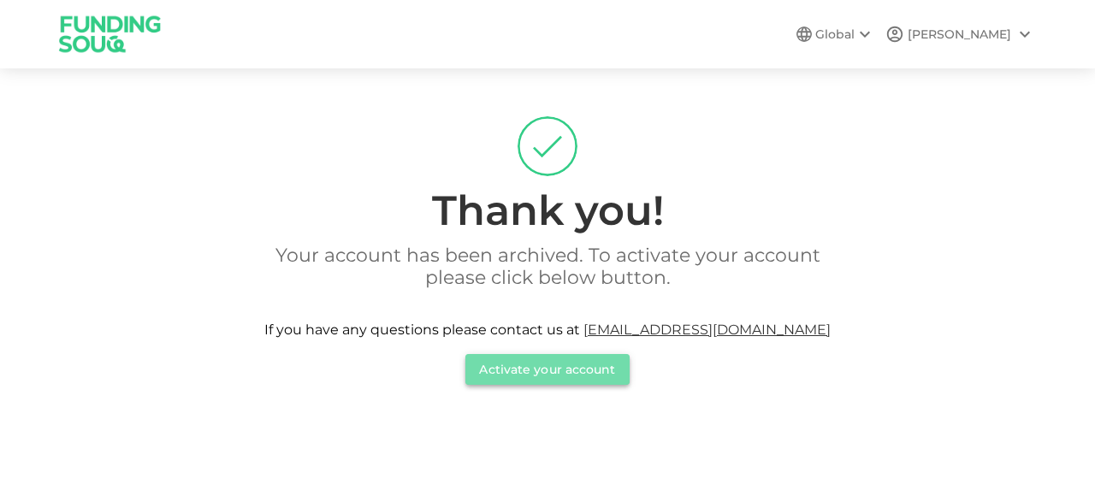
click at [555, 369] on button "Activate your account" at bounding box center [547, 369] width 163 height 31
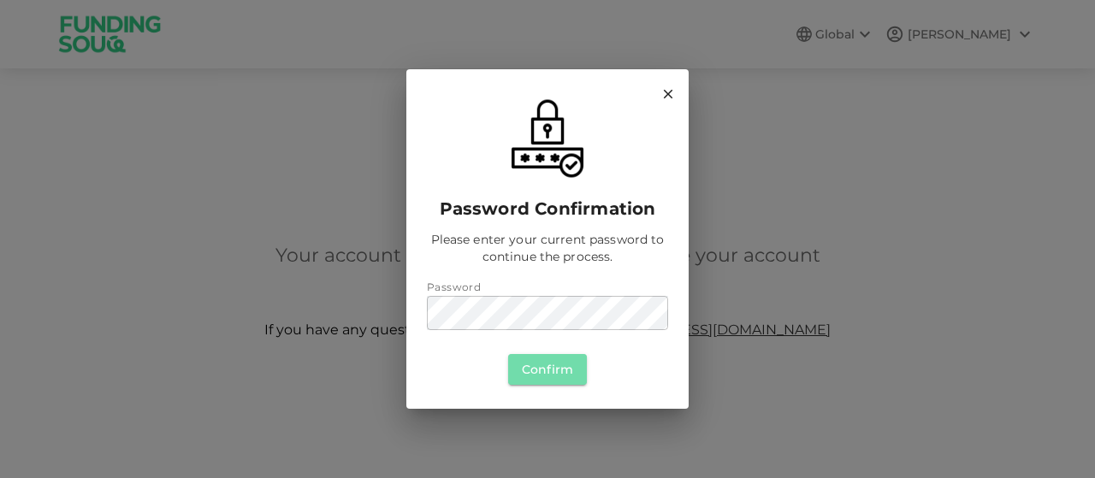
click at [555, 369] on button "Confirm" at bounding box center [547, 369] width 79 height 31
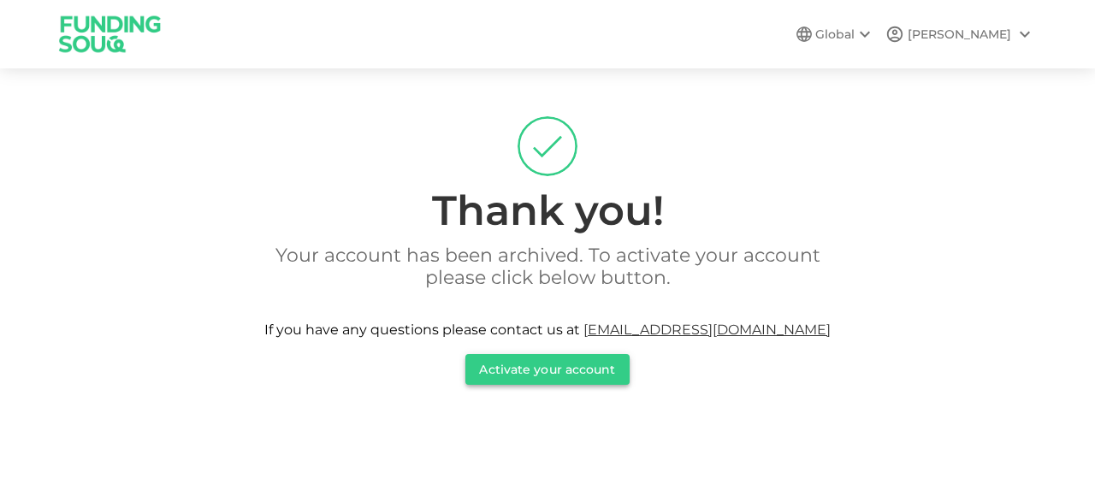
click at [560, 365] on button "Activate your account" at bounding box center [547, 369] width 163 height 31
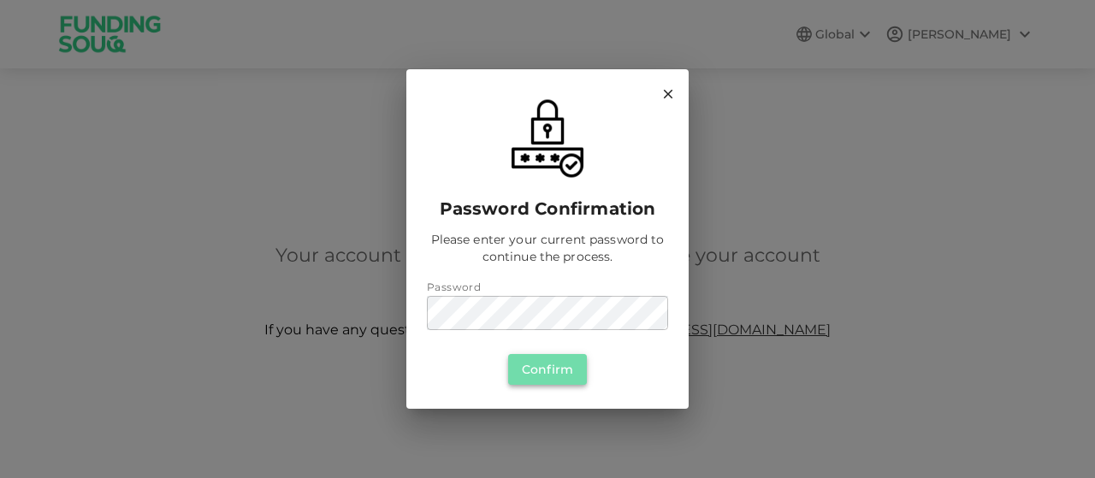
click at [547, 372] on button "Confirm" at bounding box center [547, 369] width 79 height 31
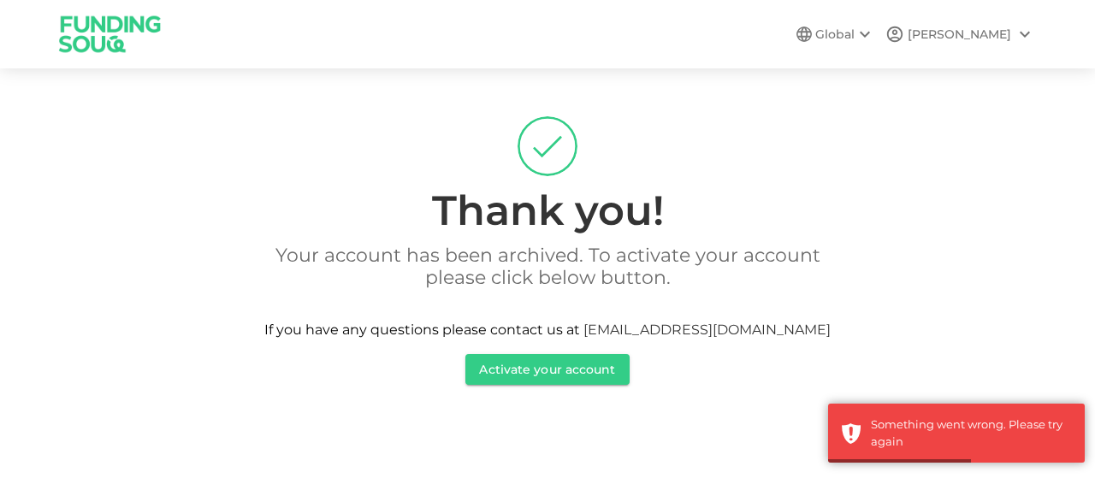
click at [750, 335] on link "[EMAIL_ADDRESS][DOMAIN_NAME]" at bounding box center [707, 330] width 247 height 16
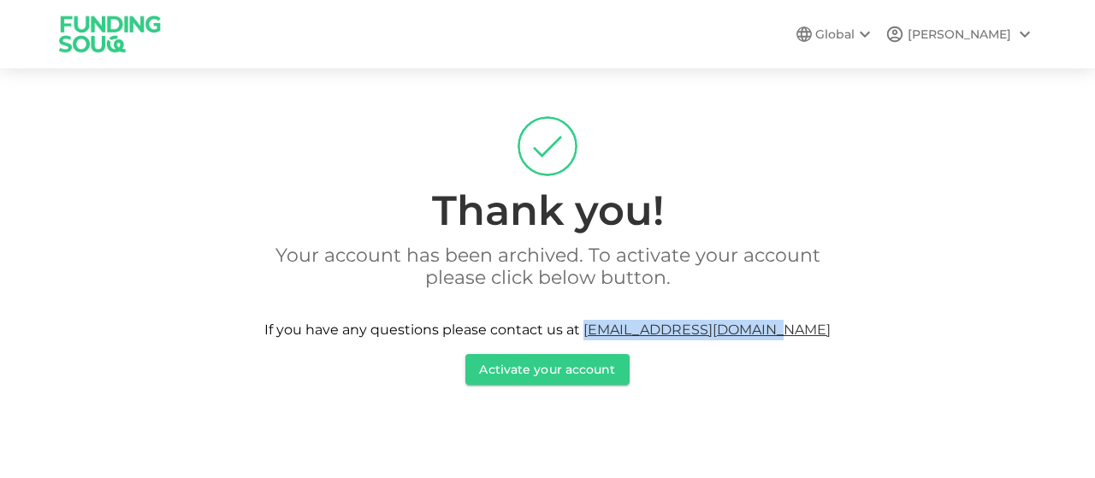
drag, startPoint x: 614, startPoint y: 317, endPoint x: 815, endPoint y: 335, distance: 201.8
click at [815, 335] on div "Your account has been archived. To activate your account please click below but…" at bounding box center [548, 315] width 796 height 140
copy link "[EMAIL_ADDRESS][DOMAIN_NAME]"
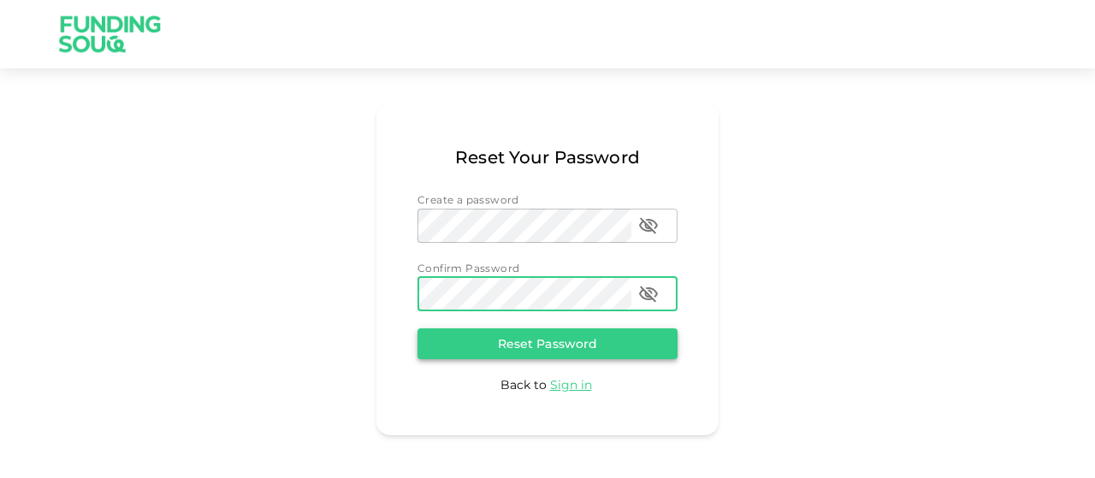
click at [572, 352] on button "Reset Password" at bounding box center [548, 344] width 260 height 31
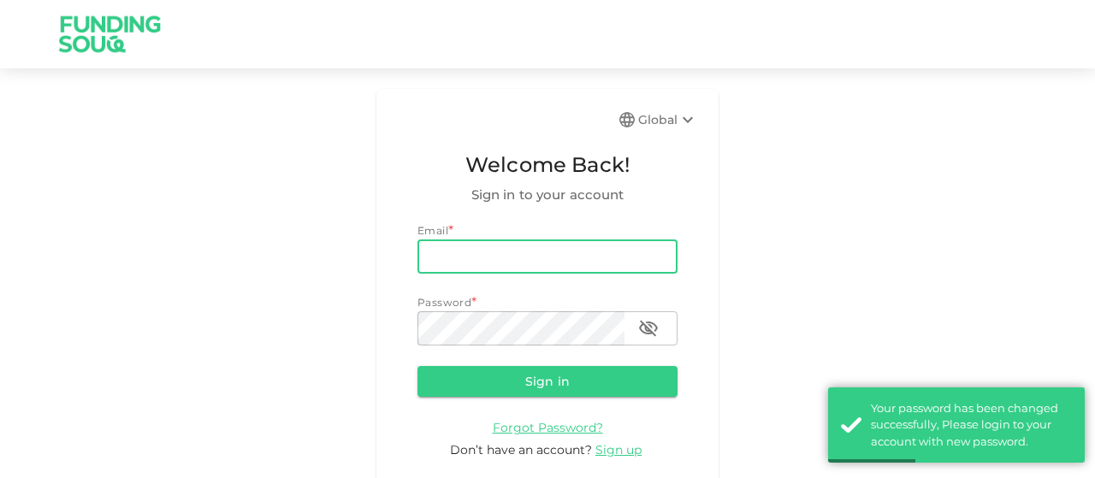
click at [539, 257] on input "email" at bounding box center [548, 257] width 260 height 34
type input "[PERSON_NAME][EMAIL_ADDRESS][DOMAIN_NAME]"
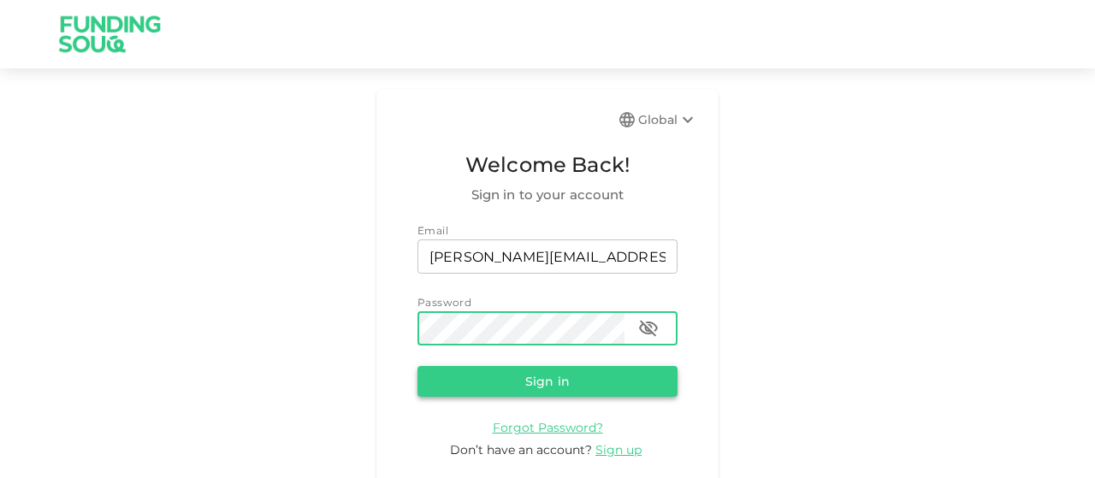
click at [551, 371] on button "Sign in" at bounding box center [548, 381] width 260 height 31
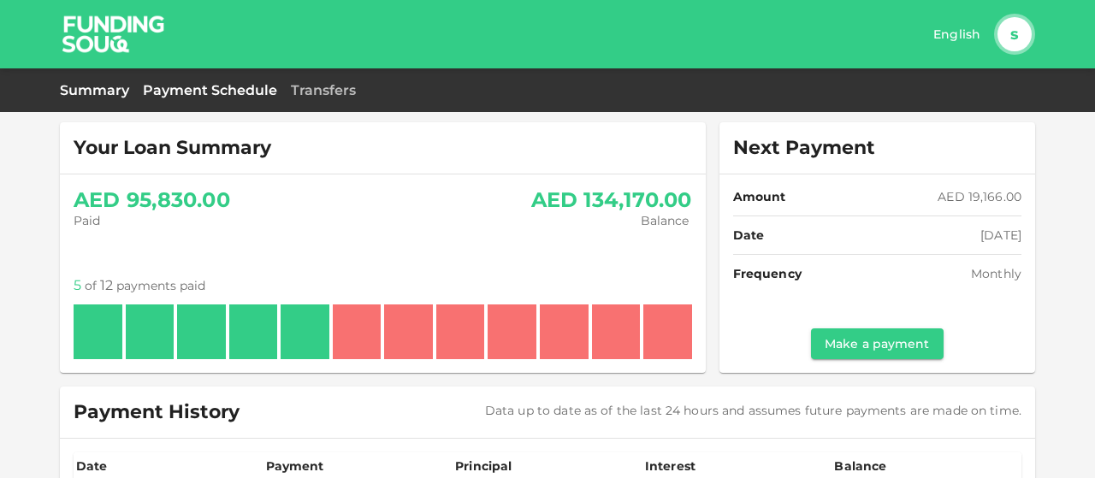
click at [246, 94] on link "Payment Schedule" at bounding box center [210, 90] width 134 height 16
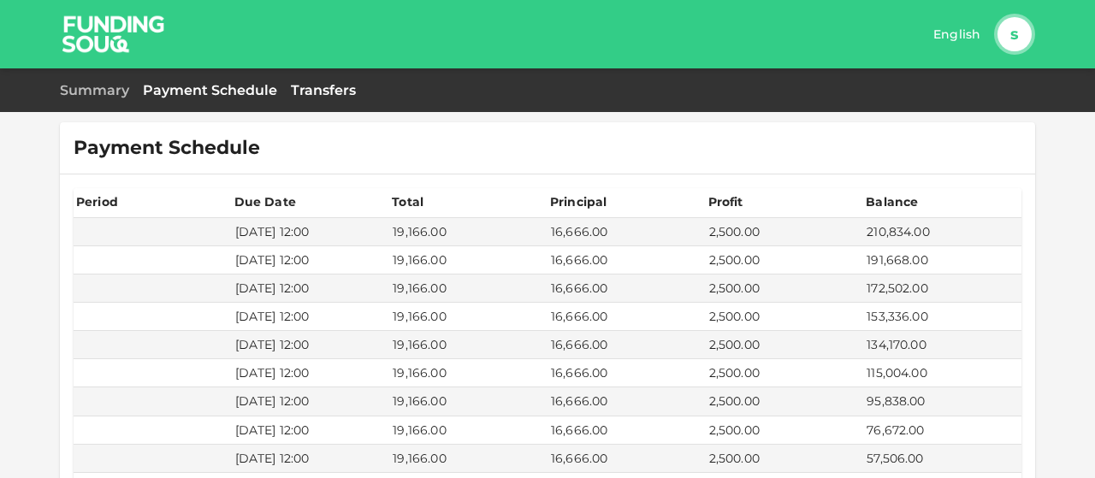
click at [335, 90] on link "Transfers" at bounding box center [323, 90] width 65 height 16
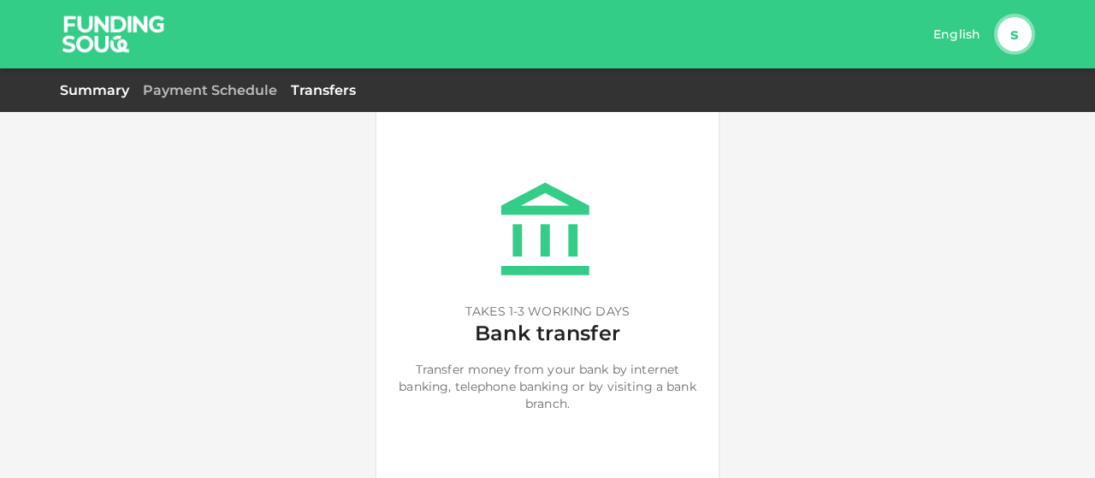
click at [113, 97] on link "Summary" at bounding box center [94, 90] width 69 height 16
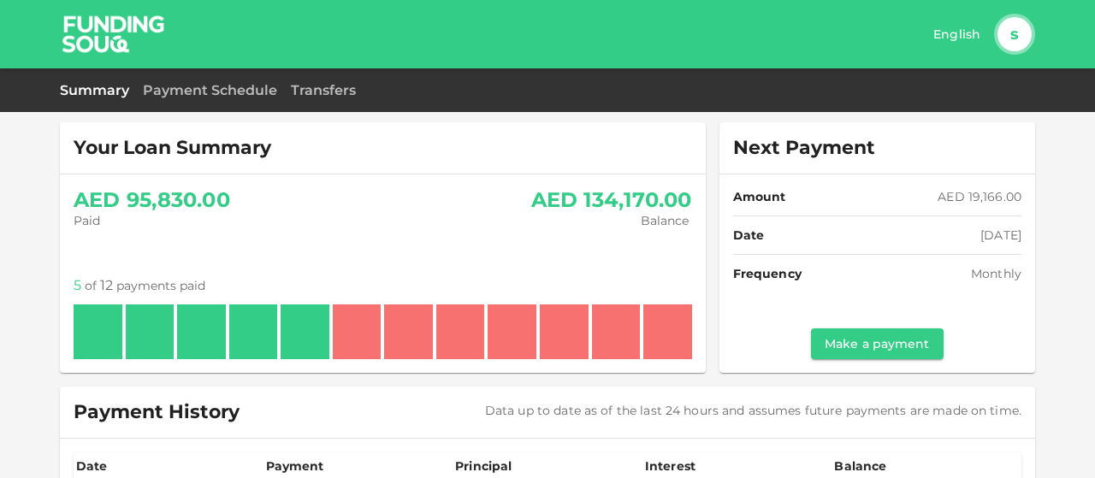
click at [1016, 28] on button "s" at bounding box center [1015, 34] width 34 height 34
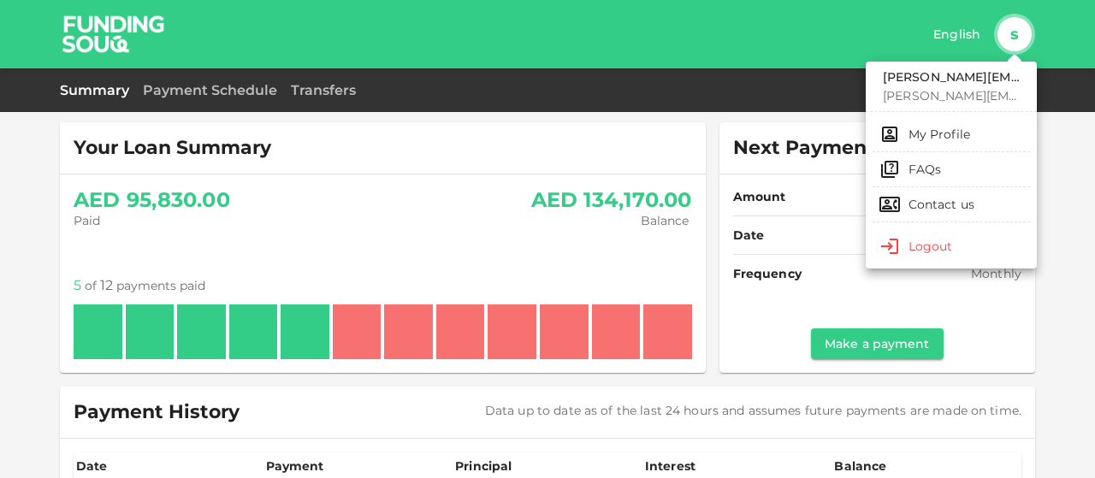
click at [928, 124] on link "My Profile" at bounding box center [951, 134] width 157 height 31
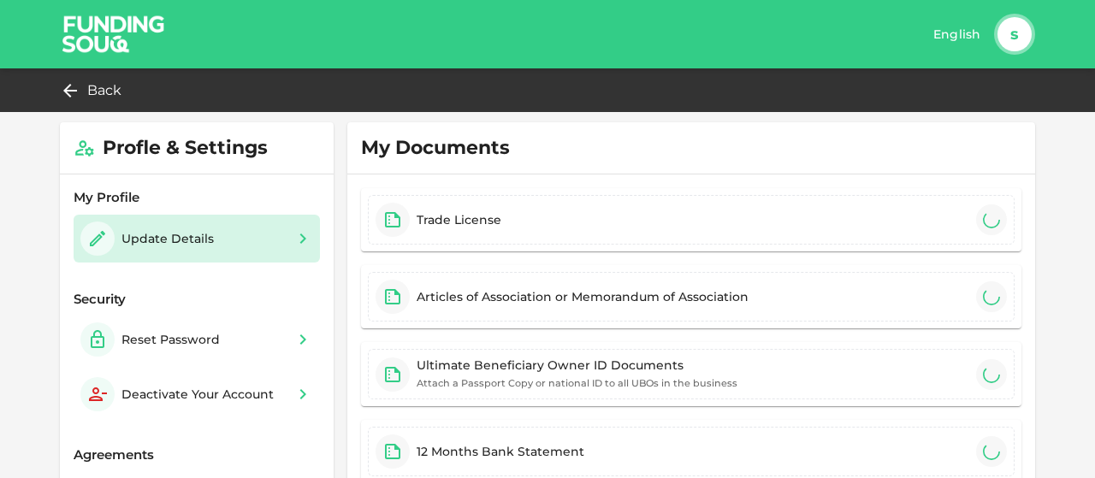
type input "Soheil Kamruddin"
type input "Mistry"
type input "2"
type input "88"
type input "3"
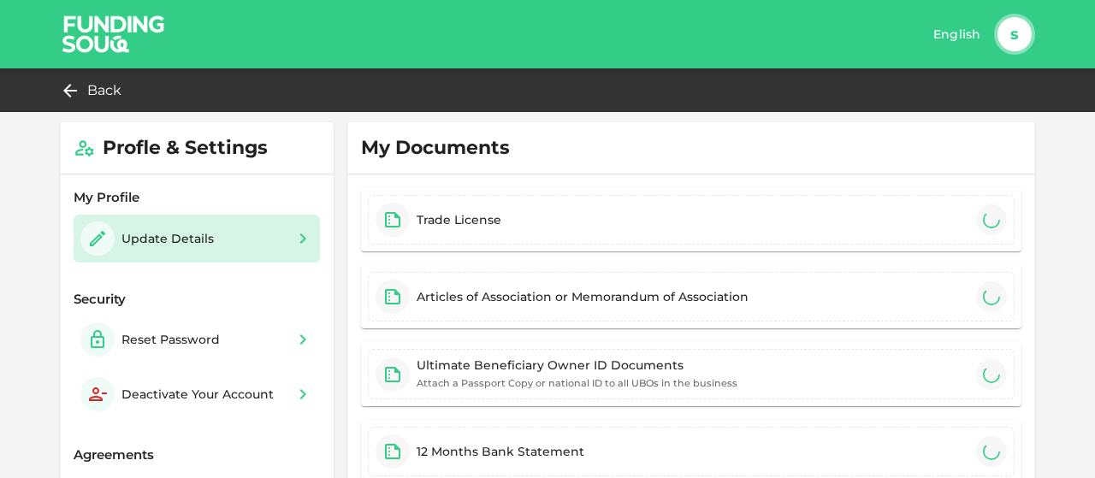
type input "2903, Al Owais Tower, Cornish Road, Ajman"
type input "2"
type input "1"
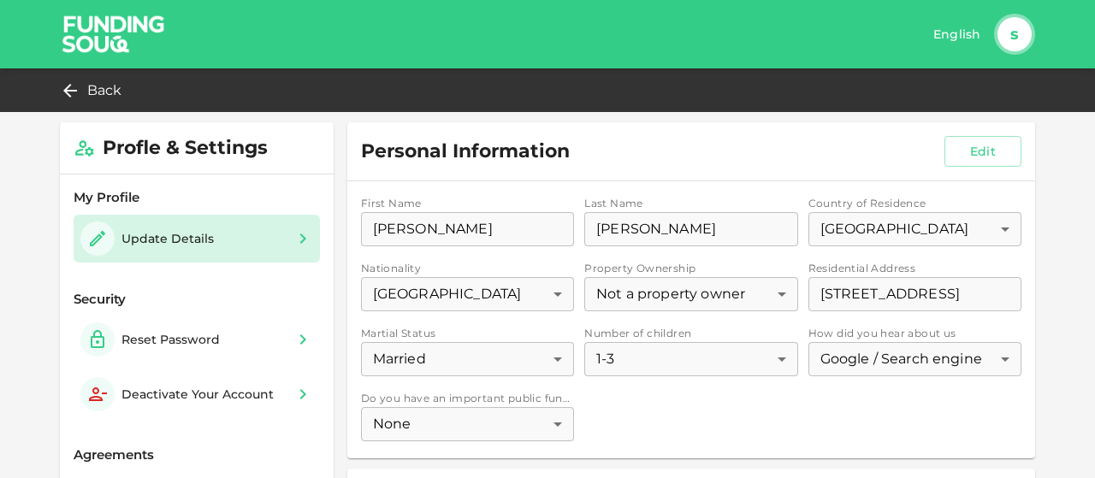
click at [777, 290] on div "First Name firstName Soheil Kamruddin firstName Last Name lastName Mistry lastN…" at bounding box center [691, 319] width 688 height 277
click at [774, 292] on div "First Name firstName Soheil Kamruddin firstName Last Name lastName Mistry lastN…" at bounding box center [691, 319] width 688 height 277
click at [642, 305] on div "First Name firstName Soheil Kamruddin firstName Last Name lastName Mistry lastN…" at bounding box center [691, 319] width 688 height 277
click at [642, 295] on div "First Name firstName Soheil Kamruddin firstName Last Name lastName Mistry lastN…" at bounding box center [691, 319] width 688 height 277
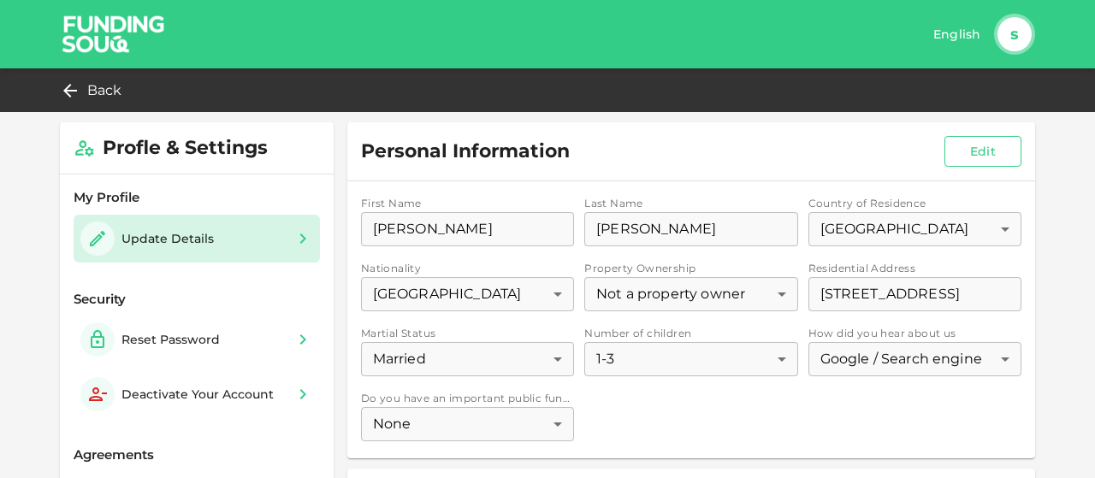
click at [971, 144] on button "Edit" at bounding box center [983, 151] width 77 height 31
click at [770, 299] on body "English s Back Profle & Settings My Profile Update Details Security Reset Passw…" at bounding box center [547, 239] width 1095 height 478
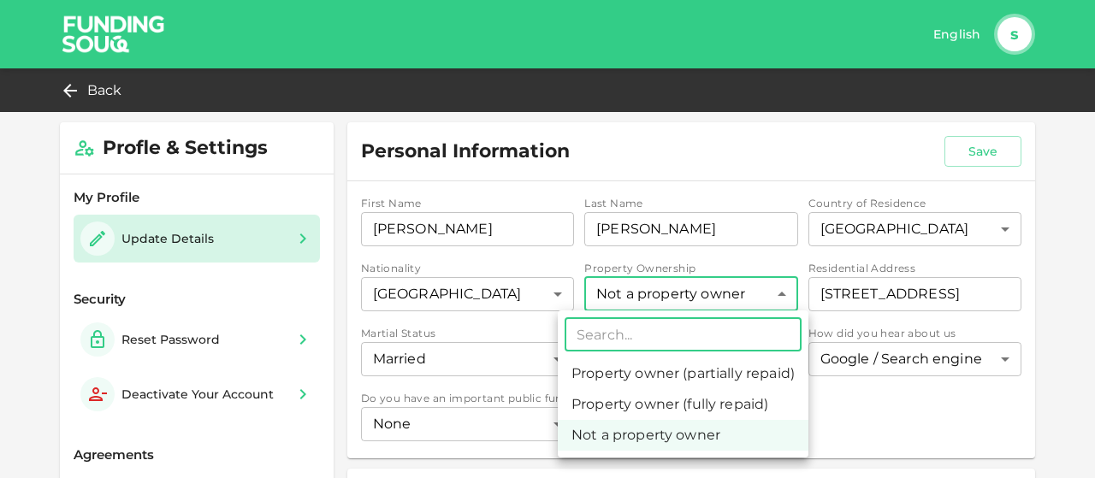
click at [753, 373] on li "Property owner (partially repaid)" at bounding box center [683, 374] width 251 height 31
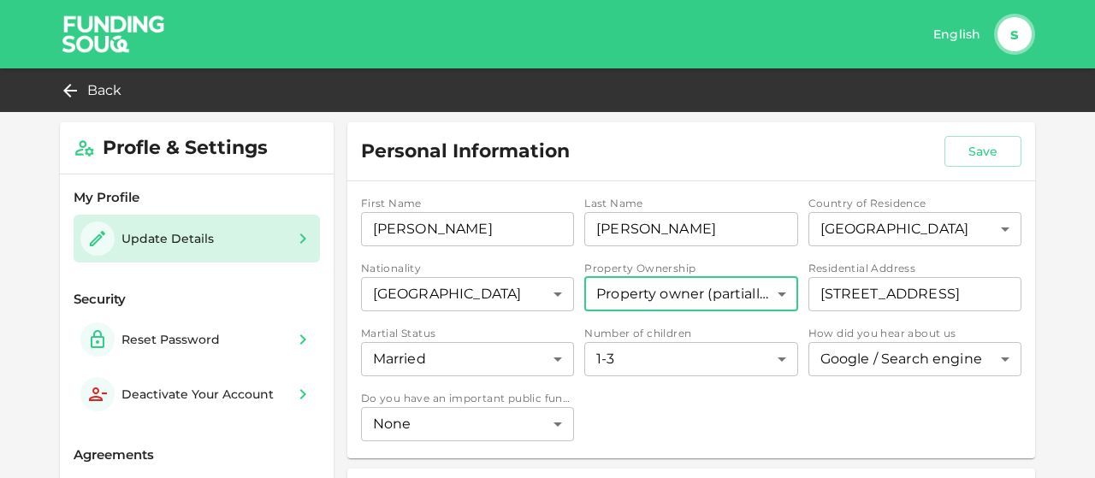
type input "1"
click at [549, 424] on body "English s Back Profle & Settings My Profile Update Details Security Reset Passw…" at bounding box center [547, 239] width 1095 height 478
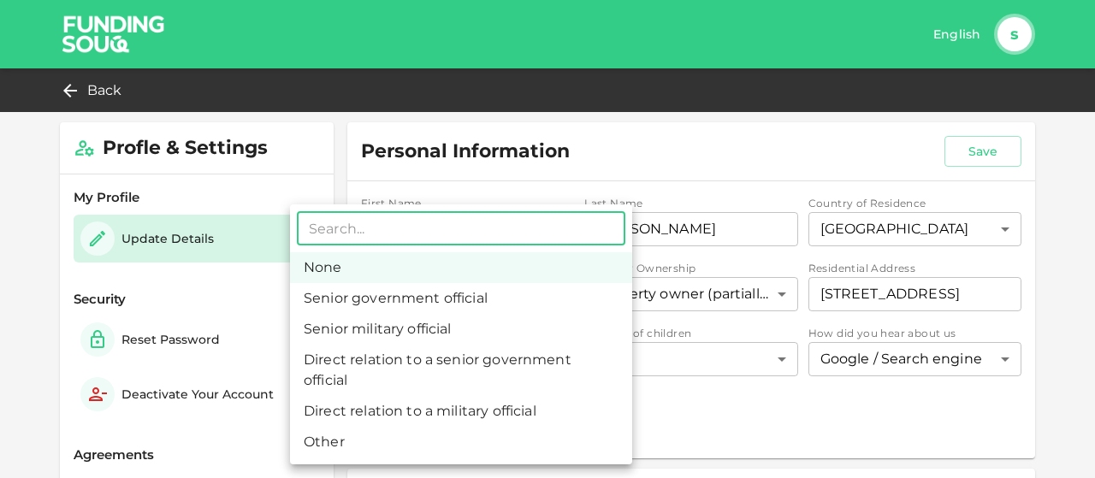
click at [744, 424] on div at bounding box center [547, 239] width 1095 height 478
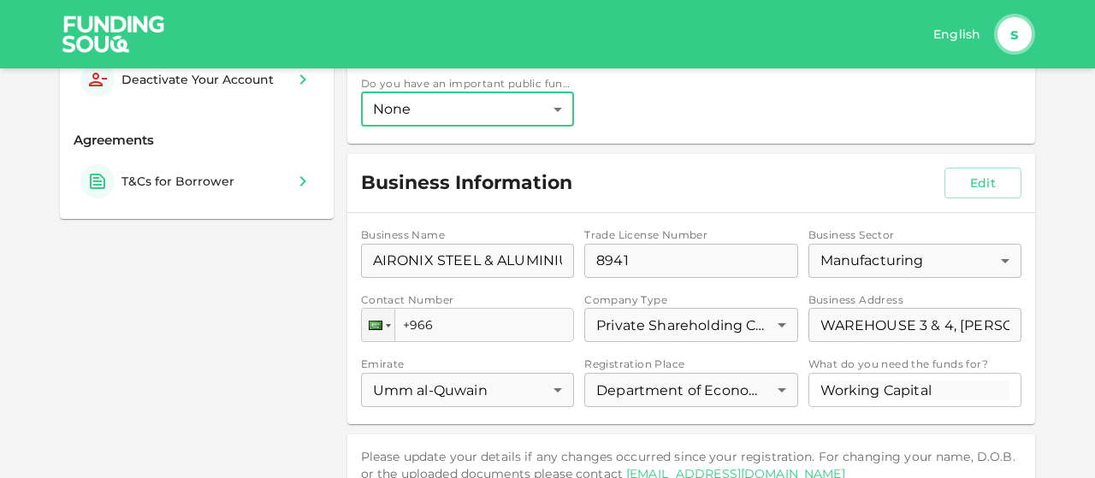
scroll to position [341, 0]
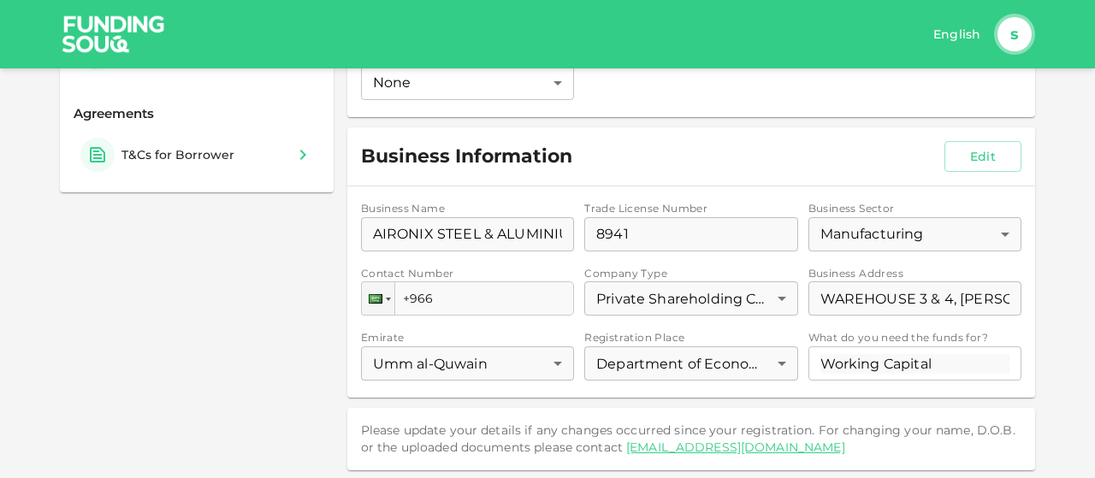
click at [385, 301] on div "Business Name businessName AIRONIX STEEL & ALUMINIUM WORKSHOP businessName Trad…" at bounding box center [691, 293] width 688 height 212
click at [377, 295] on div "Business Name businessName AIRONIX STEEL & ALUMINIUM WORKSHOP businessName Trad…" at bounding box center [691, 293] width 688 height 212
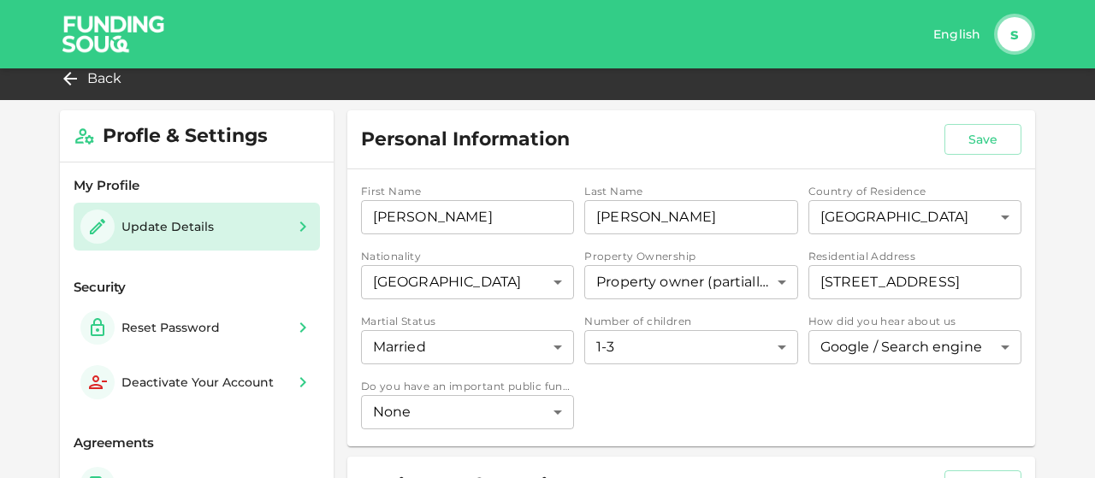
scroll to position [0, 0]
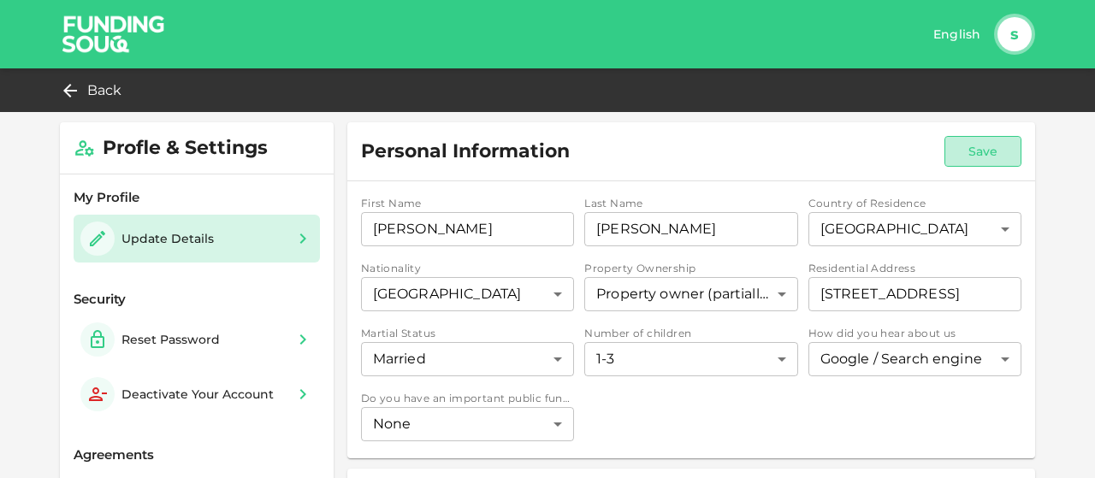
click at [981, 150] on button "Save" at bounding box center [983, 151] width 77 height 31
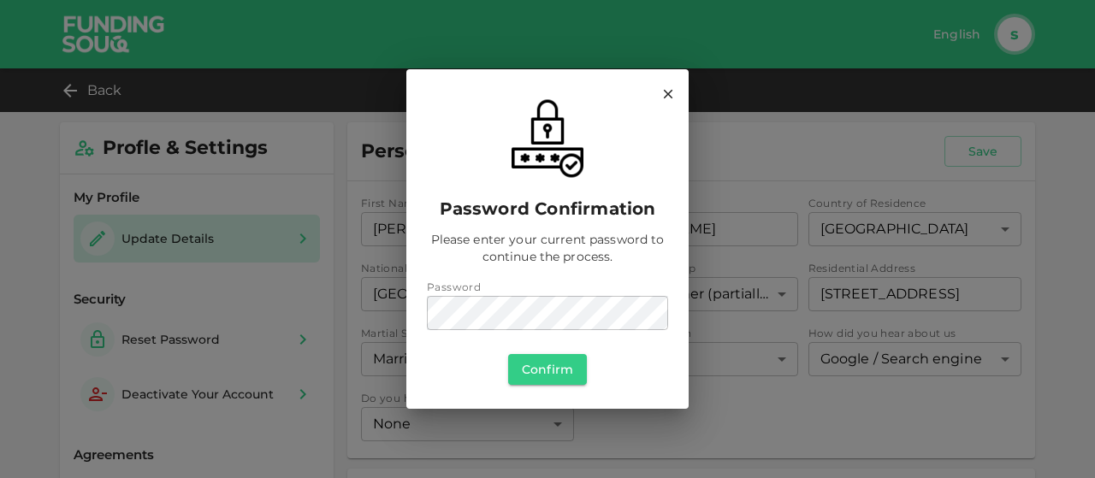
click at [586, 374] on div "Confirm" at bounding box center [547, 369] width 241 height 31
click at [568, 374] on button "Confirm" at bounding box center [547, 369] width 79 height 31
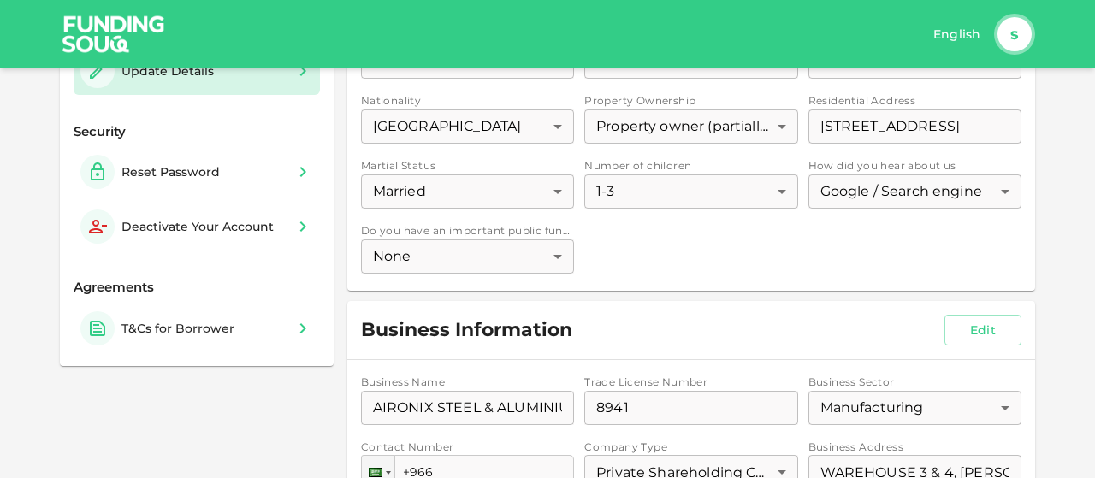
scroll to position [257, 0]
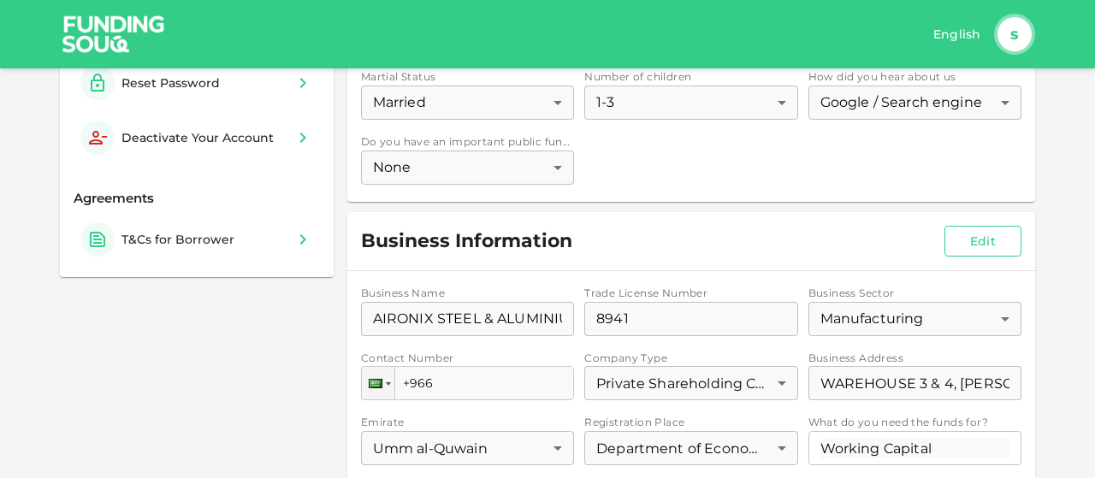
click at [982, 240] on button "Edit" at bounding box center [983, 241] width 77 height 31
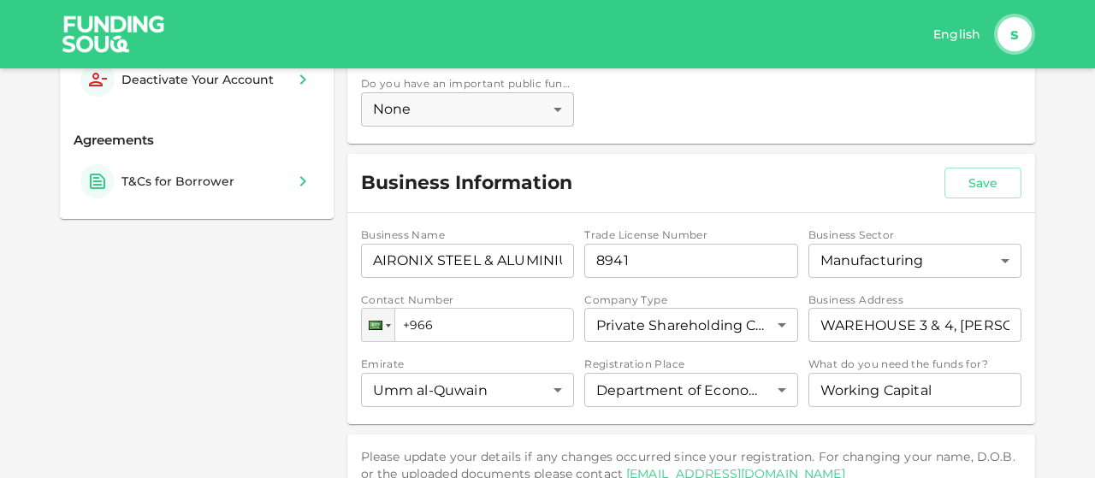
scroll to position [341, 0]
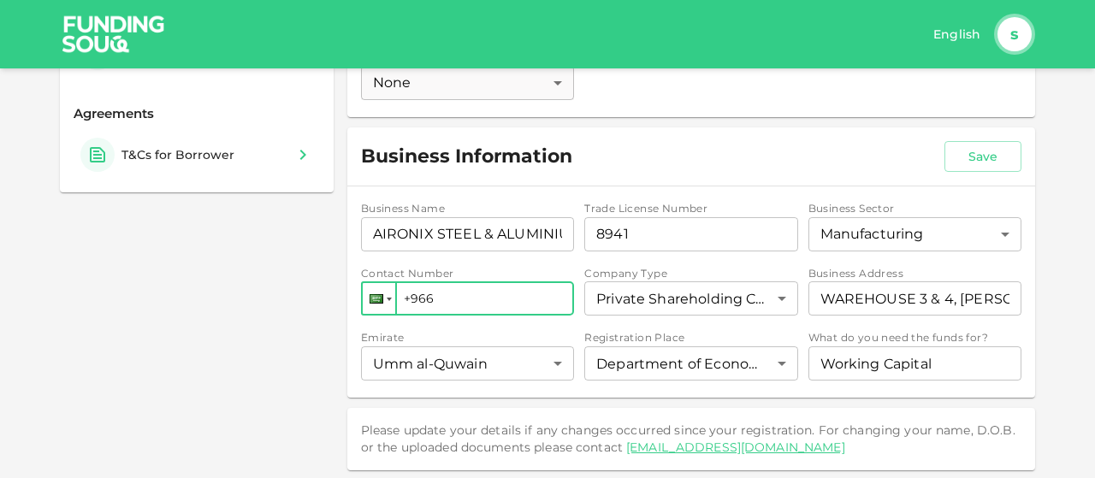
click at [380, 304] on div at bounding box center [379, 298] width 33 height 31
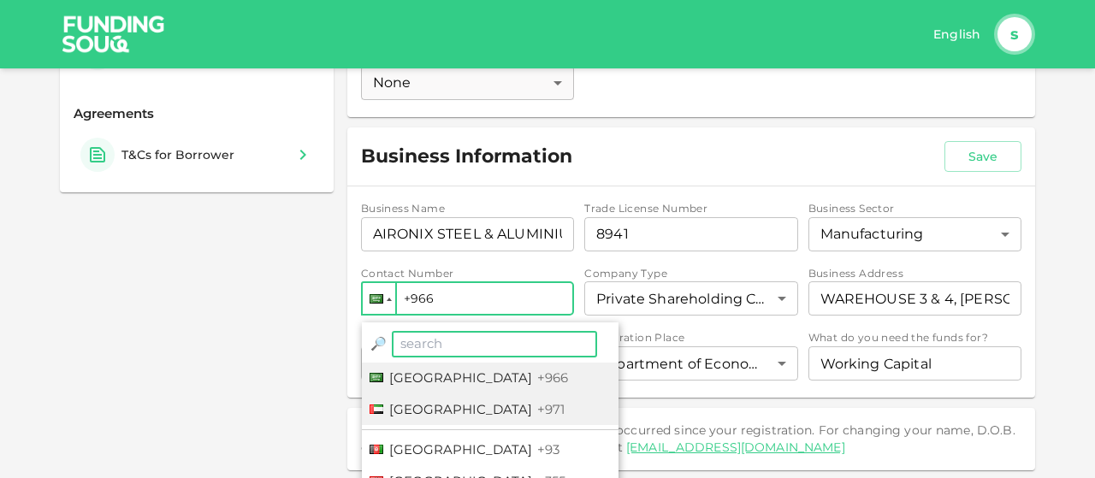
click at [402, 406] on span "United Arab Emirates" at bounding box center [460, 409] width 143 height 16
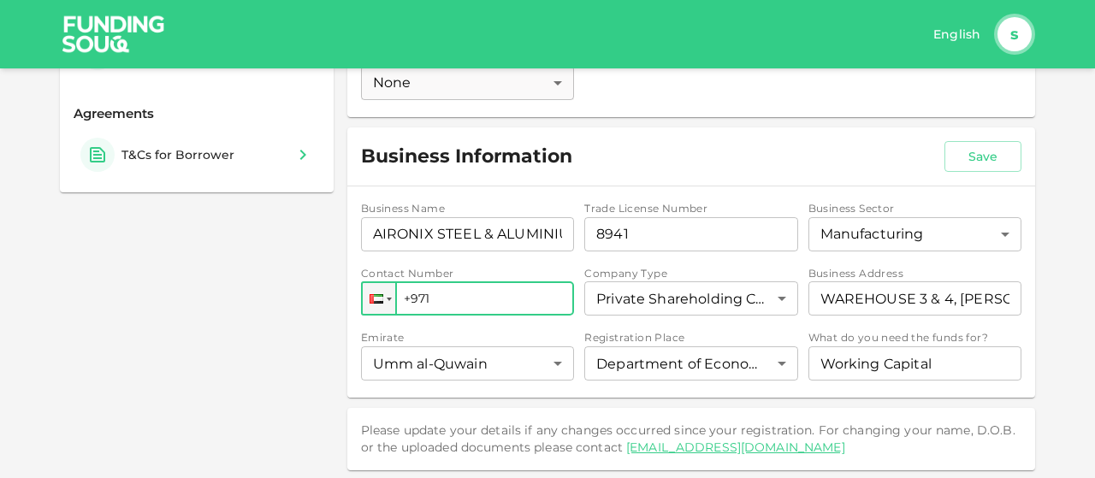
click at [436, 298] on input "+971" at bounding box center [467, 299] width 213 height 34
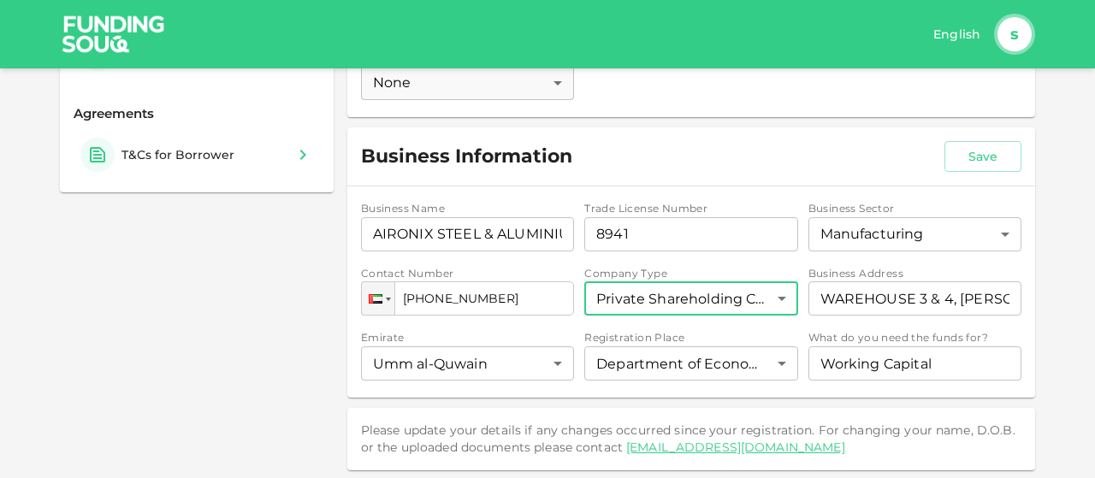
type input "+971 508 783 430"
click at [779, 294] on body "English s Back Profle & Settings My Profile Update Details Security Reset Passw…" at bounding box center [547, 239] width 1095 height 478
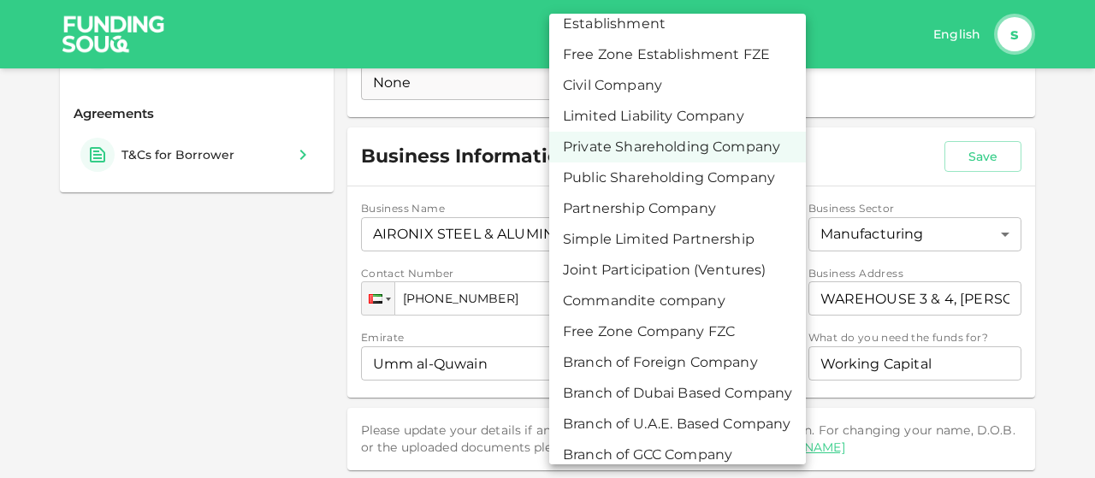
scroll to position [0, 0]
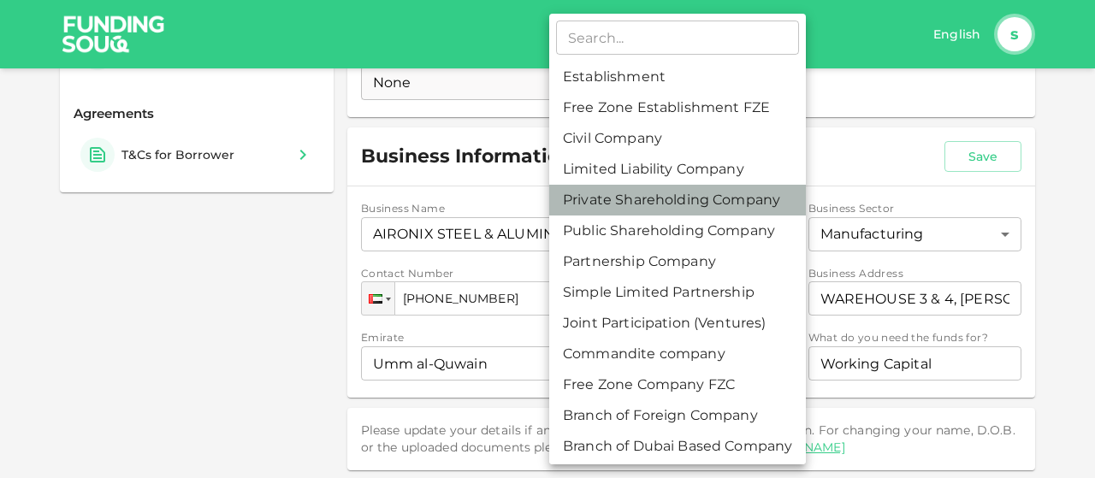
click at [759, 210] on li "Private Shareholding Company" at bounding box center [677, 200] width 257 height 31
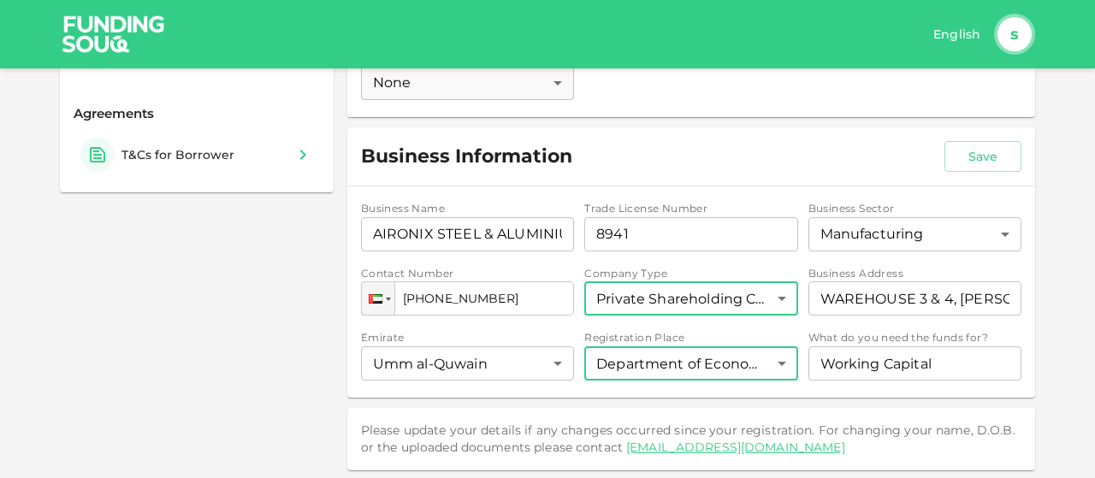
click at [775, 357] on body "English s Back Profle & Settings My Profile Update Details Security Reset Passw…" at bounding box center [547, 239] width 1095 height 478
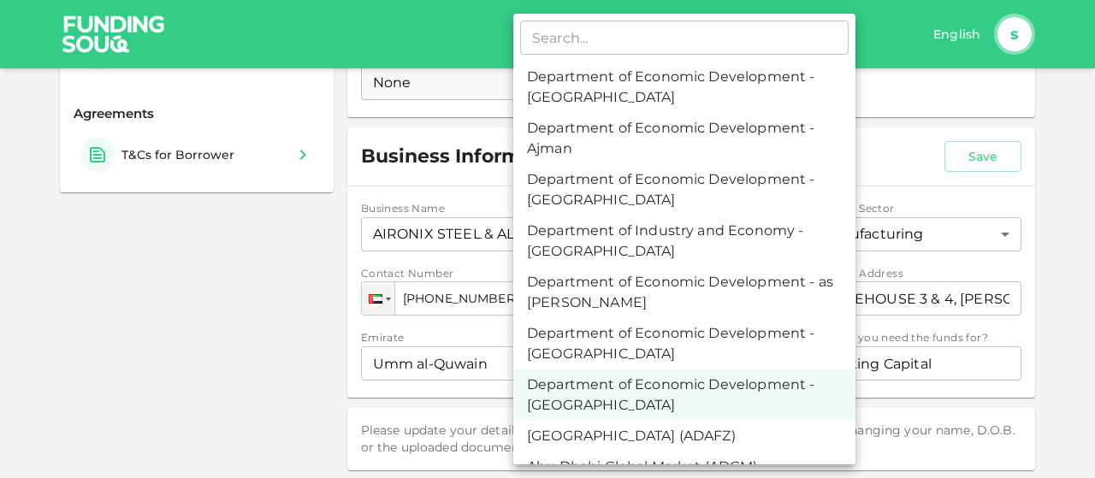
click at [1071, 438] on div at bounding box center [547, 239] width 1095 height 478
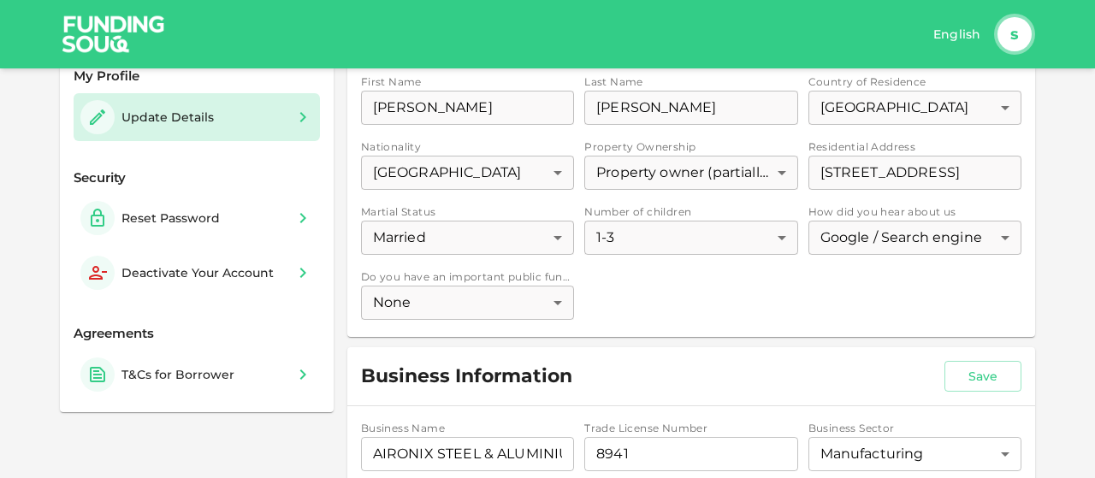
scroll to position [85, 0]
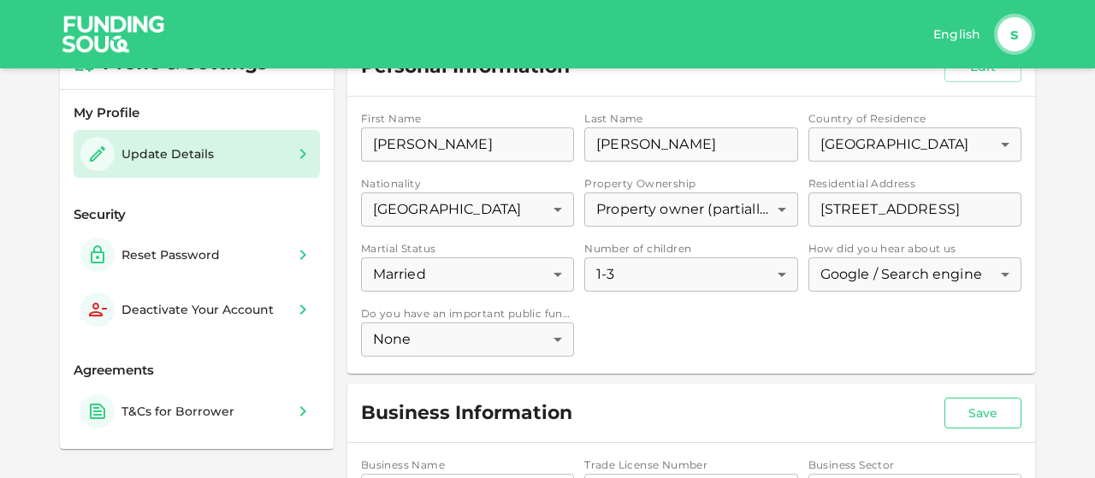
click at [960, 408] on button "Save" at bounding box center [983, 413] width 77 height 31
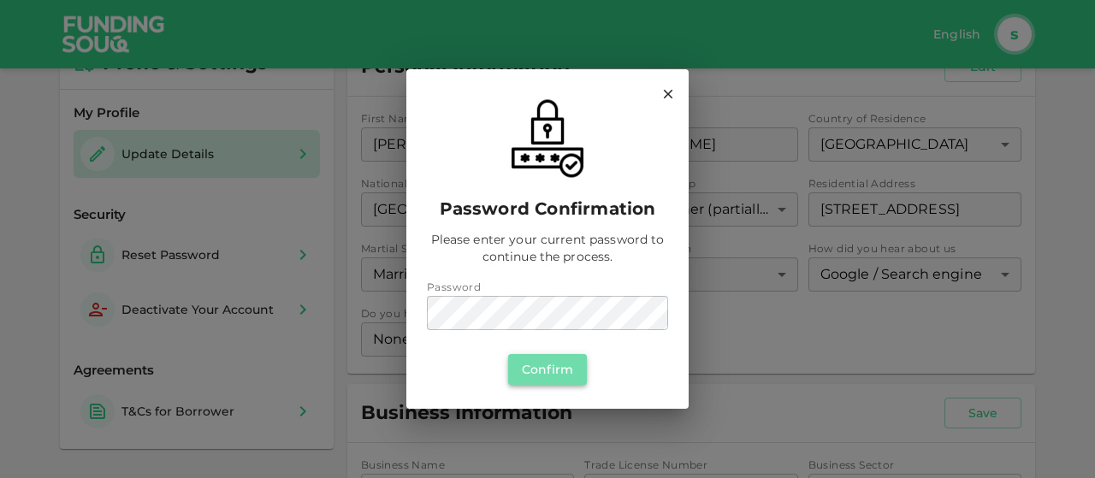
click at [551, 365] on button "Confirm" at bounding box center [547, 369] width 79 height 31
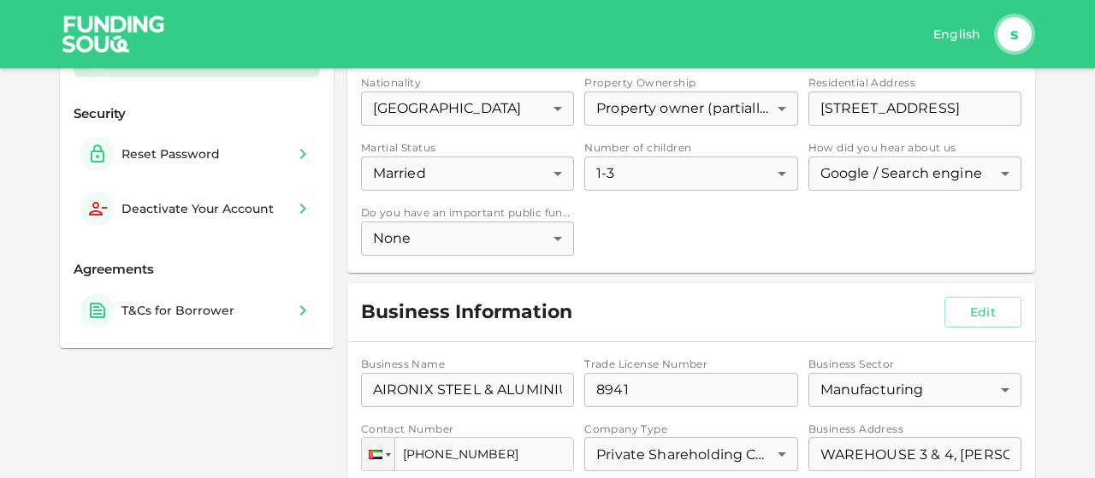
scroll to position [170, 0]
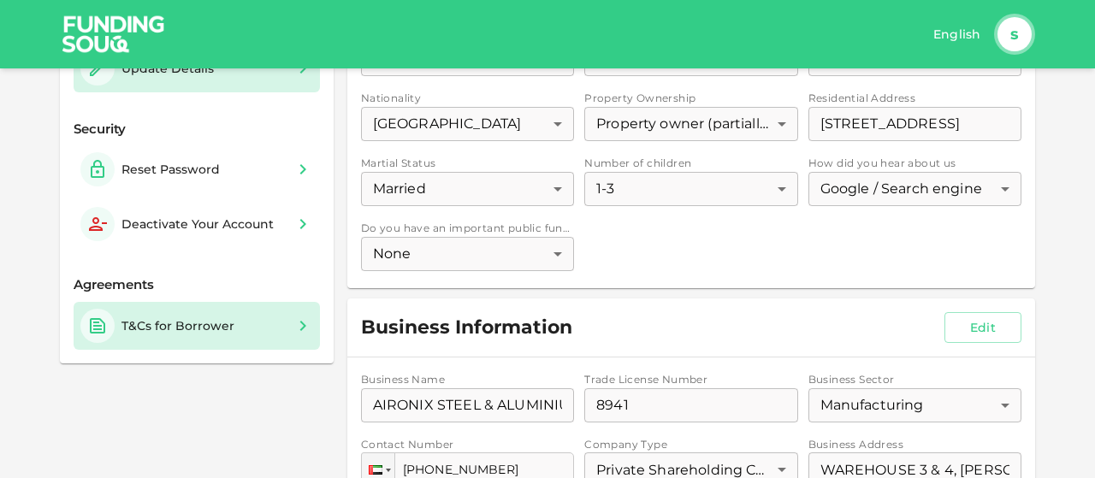
click at [252, 326] on div "T&Cs for Borrower" at bounding box center [196, 326] width 233 height 34
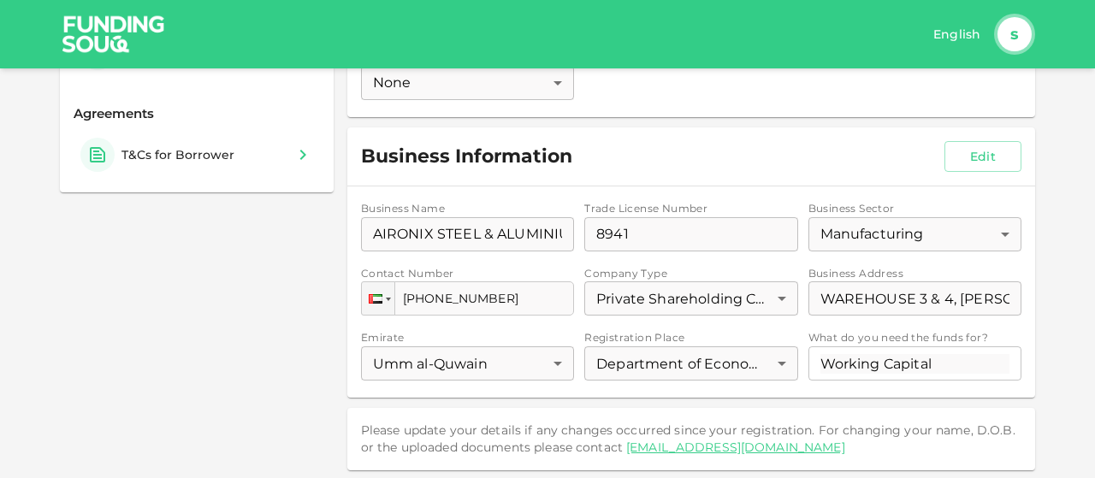
scroll to position [0, 0]
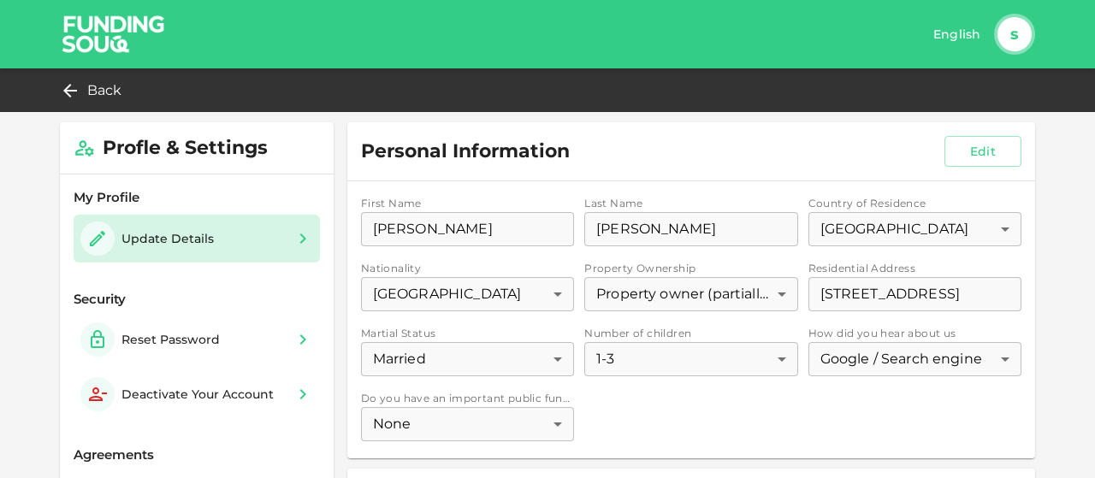
click at [1003, 37] on button "s" at bounding box center [1015, 34] width 34 height 34
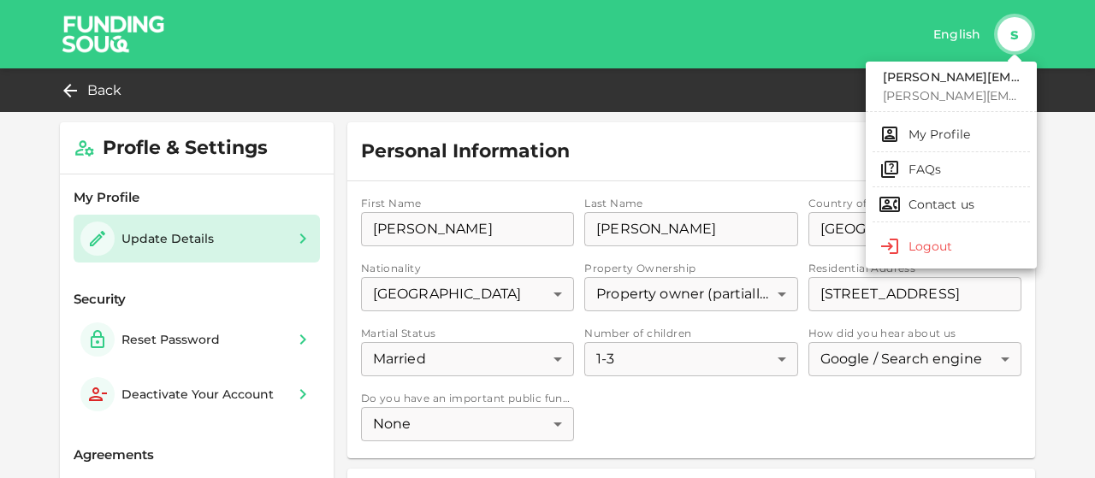
click at [932, 206] on div "Contact us" at bounding box center [942, 204] width 67 height 17
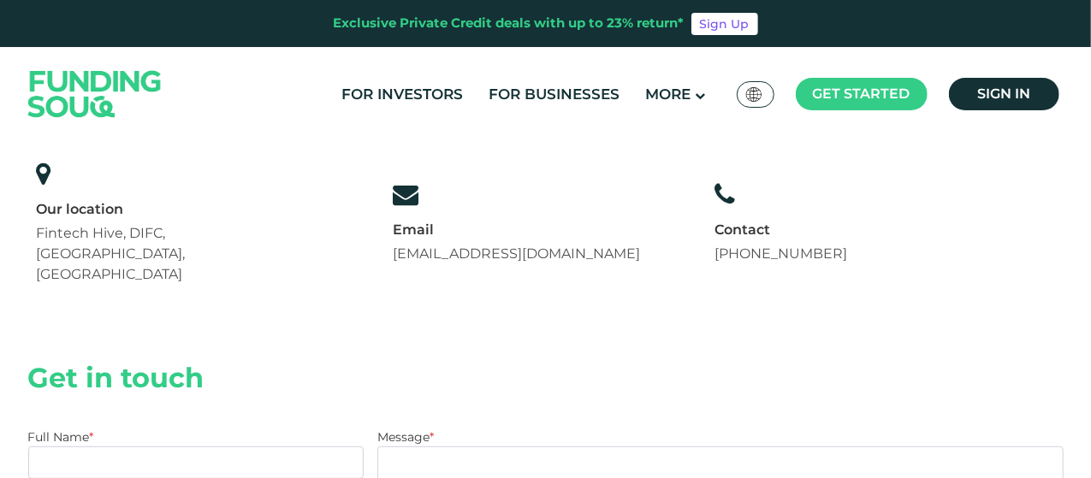
scroll to position [342, 0]
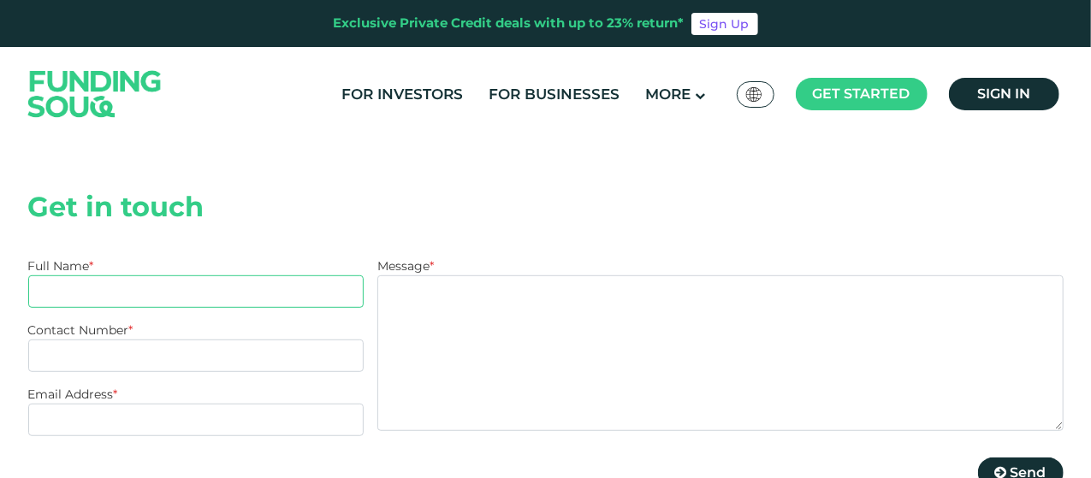
click at [106, 276] on input "Full Name *" at bounding box center [196, 292] width 336 height 33
type input "[PERSON_NAME] [PERSON_NAME]"
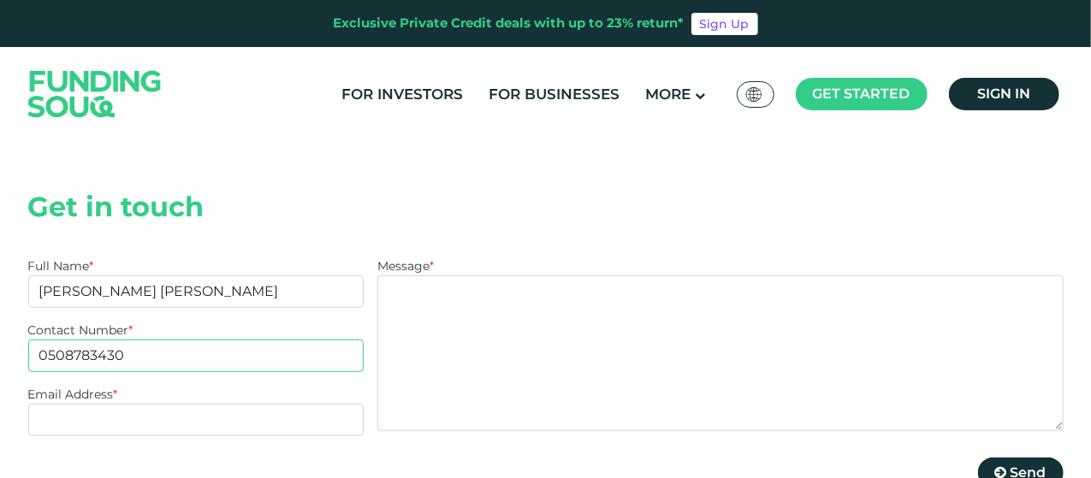
type input "0508783430"
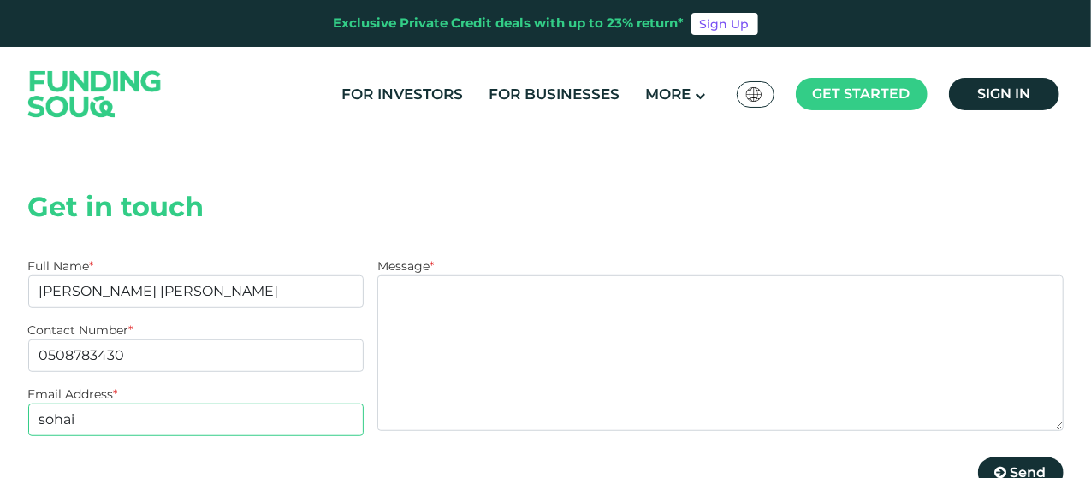
type input "[PERSON_NAME][EMAIL_ADDRESS][DOMAIN_NAME]"
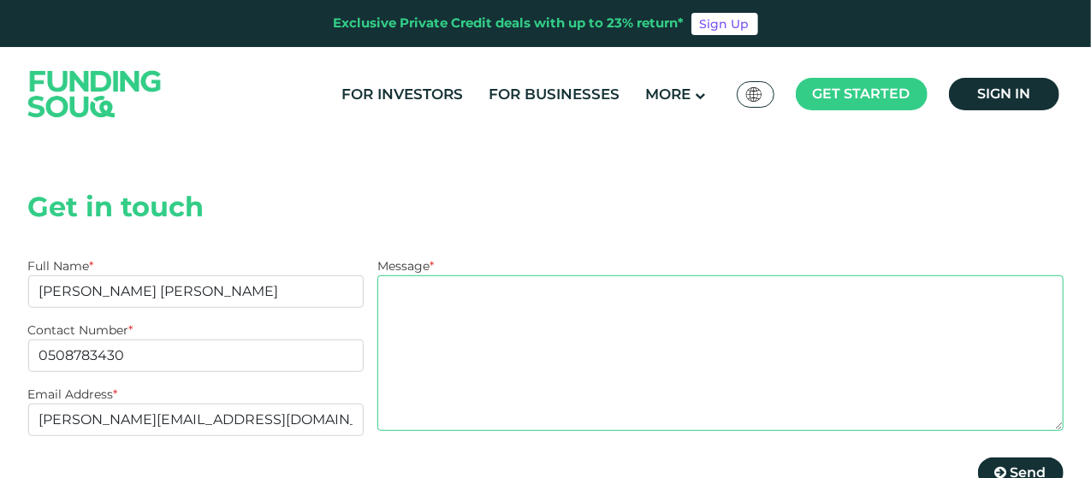
click at [382, 276] on textarea "Message *" at bounding box center [719, 354] width 685 height 156
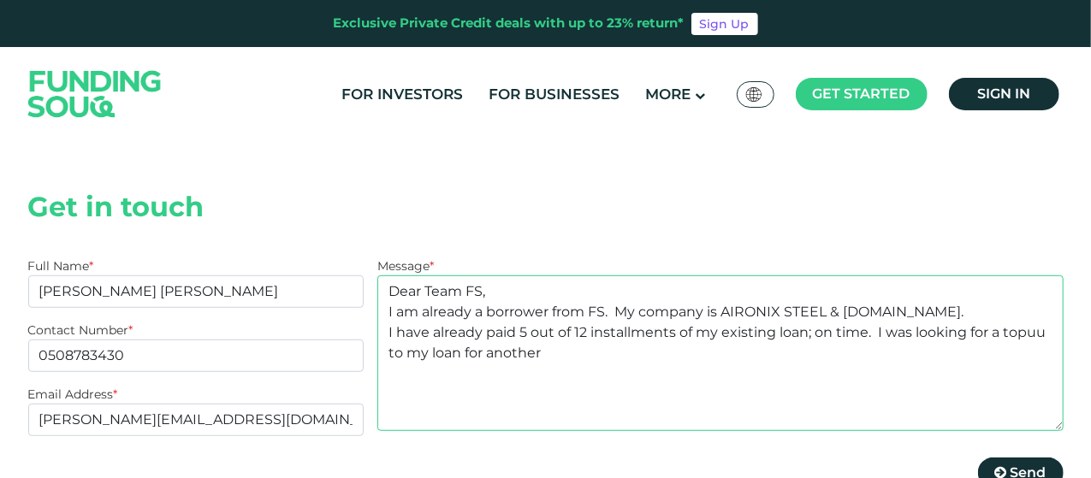
drag, startPoint x: 1006, startPoint y: 294, endPoint x: 1017, endPoint y: 310, distance: 18.5
click at [1017, 310] on textarea "Dear Team FS, I am already a borrower from FS. My company is AIRONIX STEEL & AL…" at bounding box center [719, 354] width 685 height 156
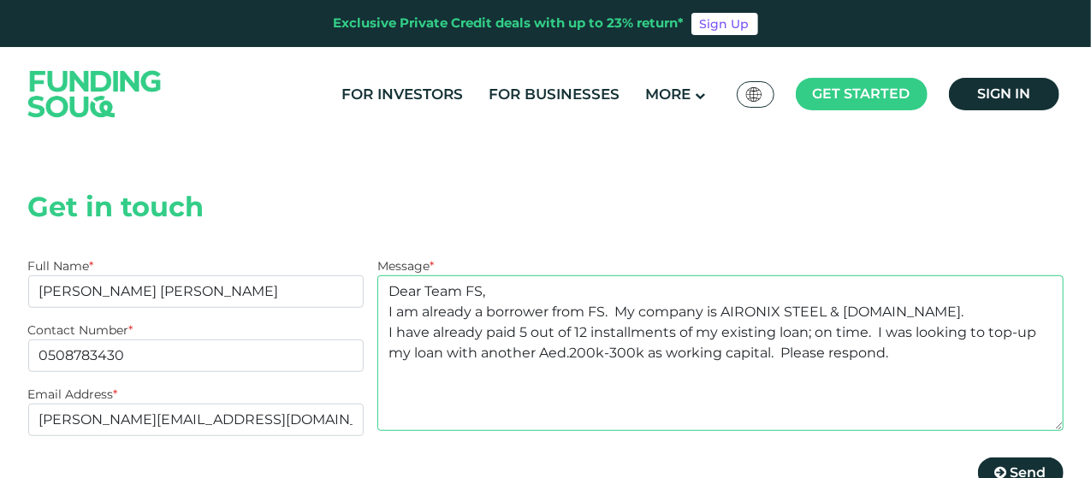
type textarea "Dear Team FS, I am already a borrower from FS. My company is AIRONIX STEEL & [D…"
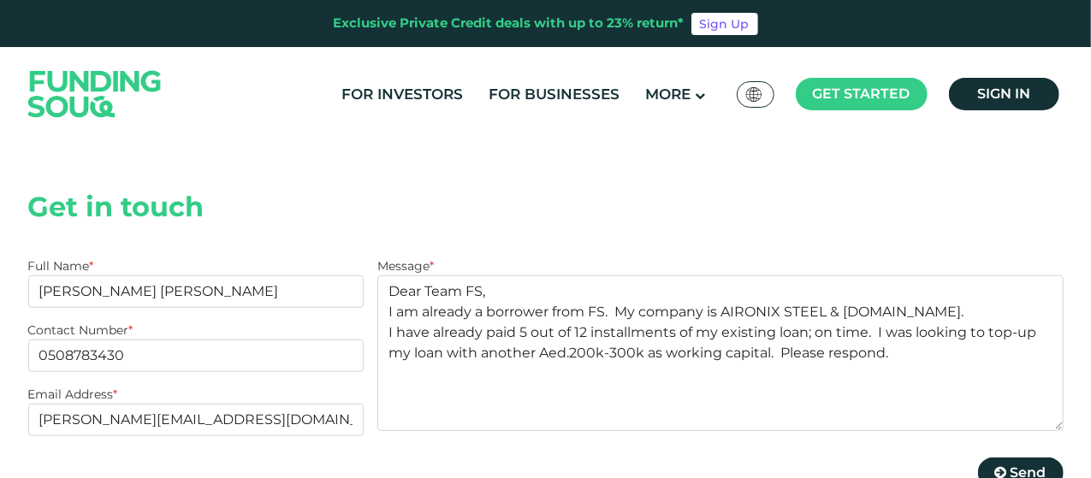
click at [1077, 432] on div "Contact Us Our location Fintech Hive, DIFC, Dubai, UAE Email support@fundingsou…" at bounding box center [545, 356] width 1091 height 1115
click at [1027, 465] on span "Send" at bounding box center [1029, 473] width 36 height 16
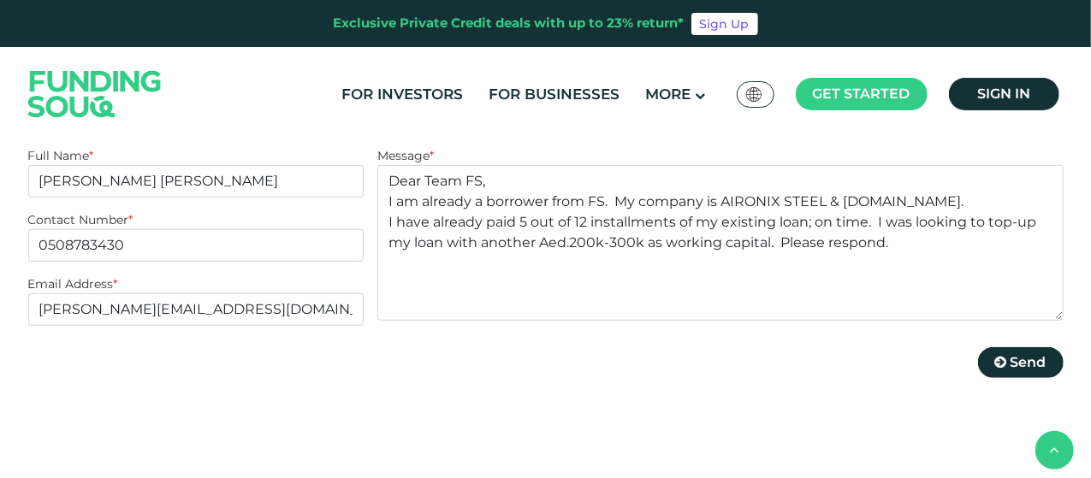
scroll to position [428, 0]
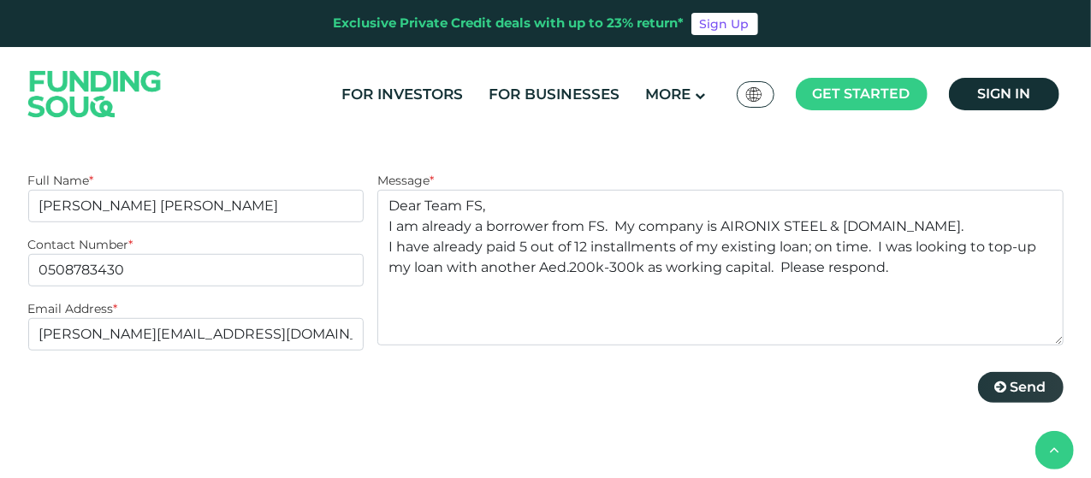
click at [1008, 372] on button "Send" at bounding box center [1021, 387] width 86 height 31
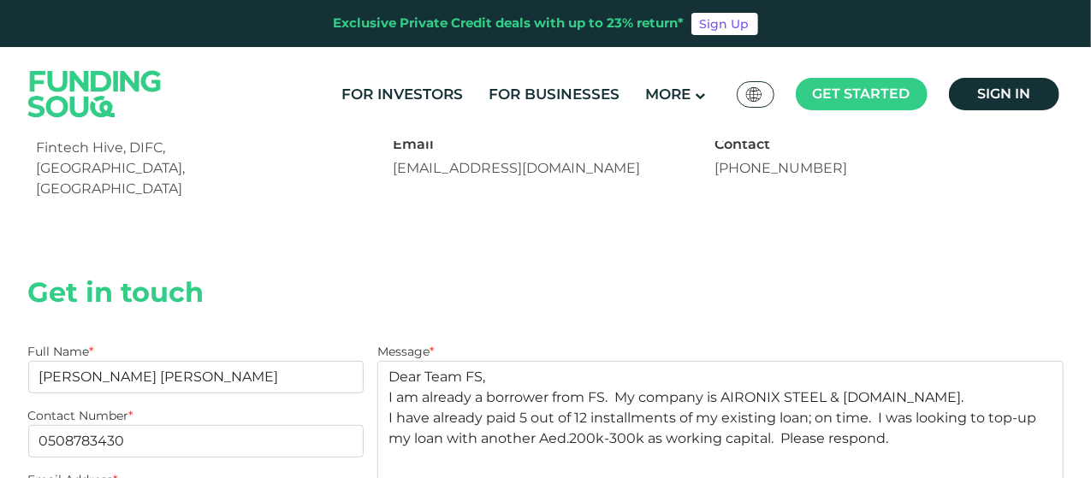
scroll to position [171, 0]
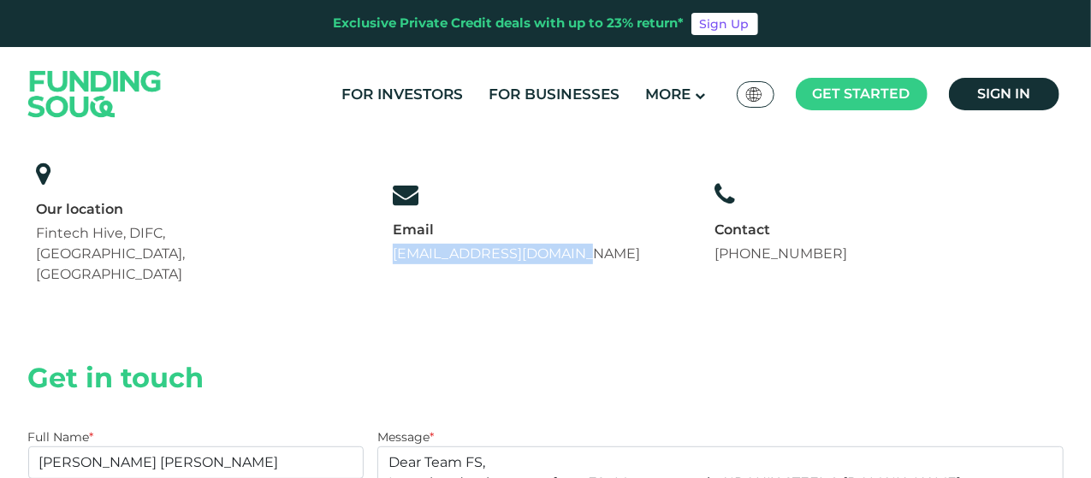
drag, startPoint x: 394, startPoint y: 230, endPoint x: 592, endPoint y: 241, distance: 198.8
click at [592, 241] on div "Email [EMAIL_ADDRESS][DOMAIN_NAME]" at bounding box center [516, 223] width 264 height 100
copy link "[EMAIL_ADDRESS][DOMAIN_NAME]"
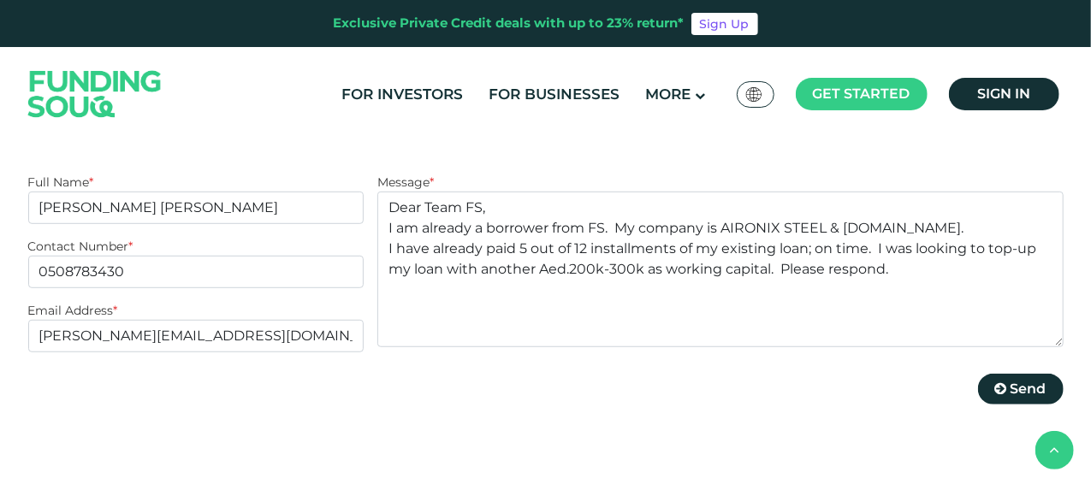
scroll to position [428, 0]
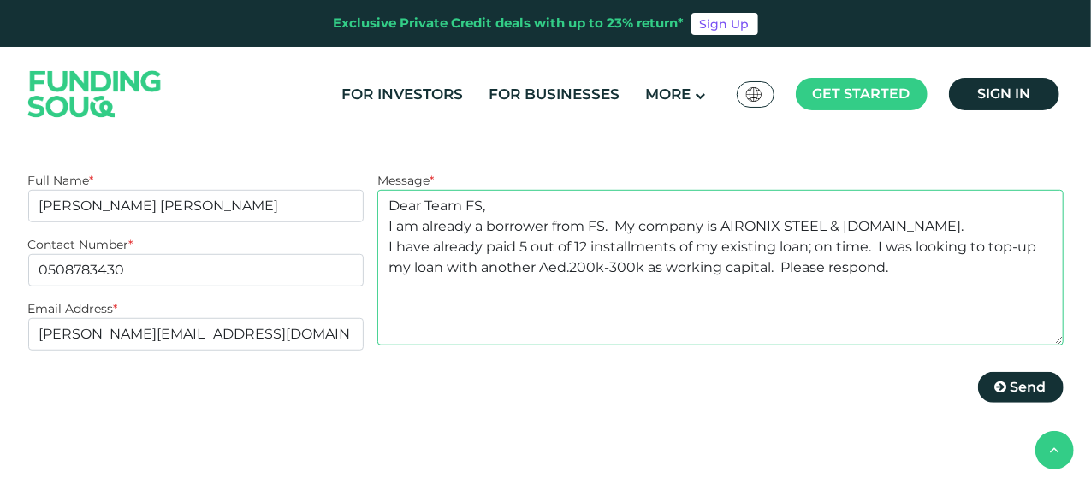
drag, startPoint x: 391, startPoint y: 169, endPoint x: 943, endPoint y: 227, distance: 555.0
click at [943, 227] on textarea "Dear Team FS, I am already a borrower from FS. My company is AIRONIX STEEL & [D…" at bounding box center [719, 268] width 685 height 156
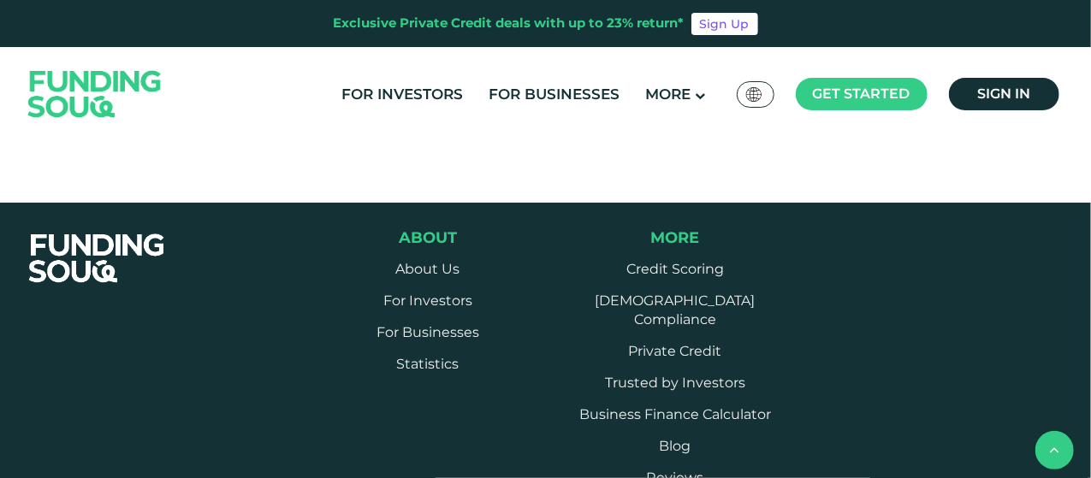
scroll to position [1027, 0]
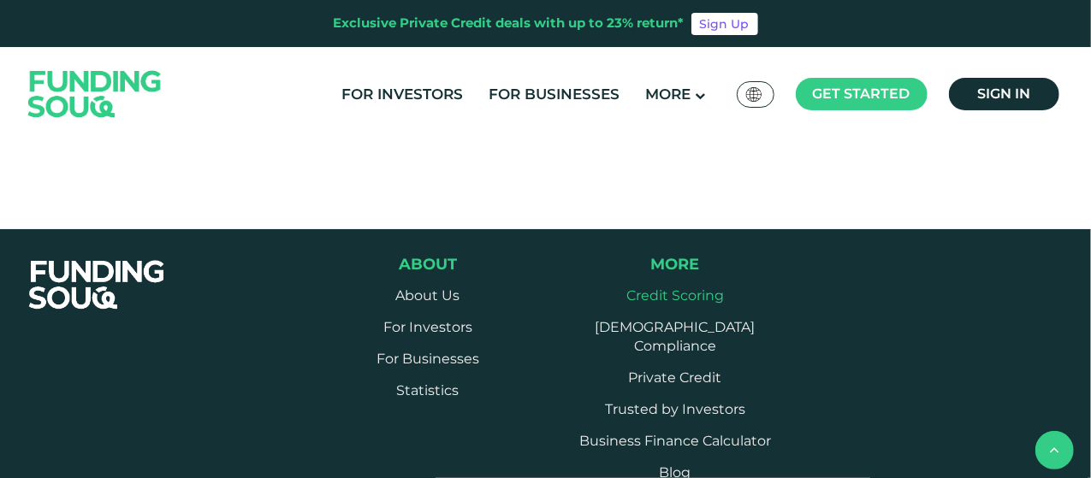
click at [676, 288] on link "Credit Scoring" at bounding box center [675, 296] width 98 height 16
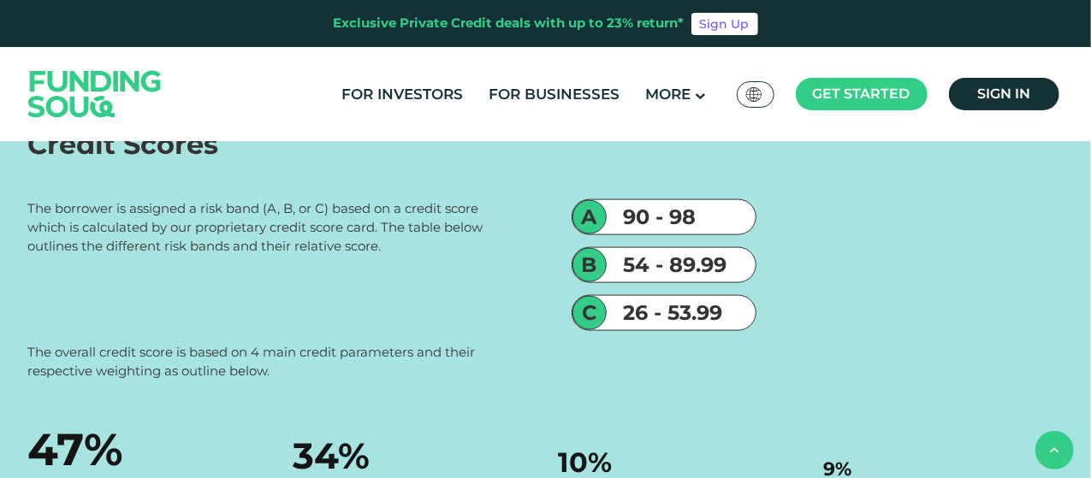
scroll to position [572, 0]
